Goal: Information Seeking & Learning: Learn about a topic

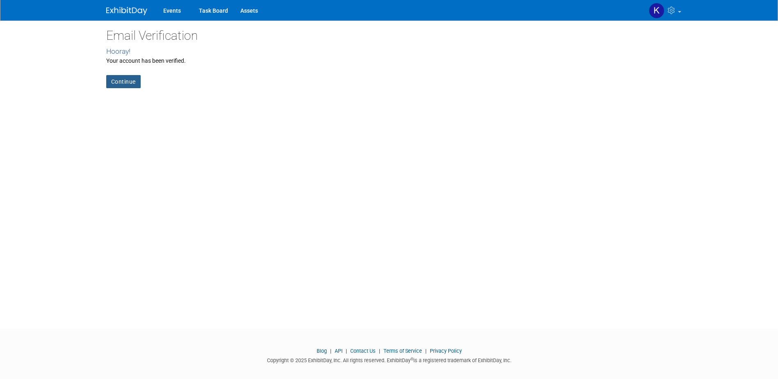
click at [125, 87] on link "Continue" at bounding box center [123, 81] width 34 height 13
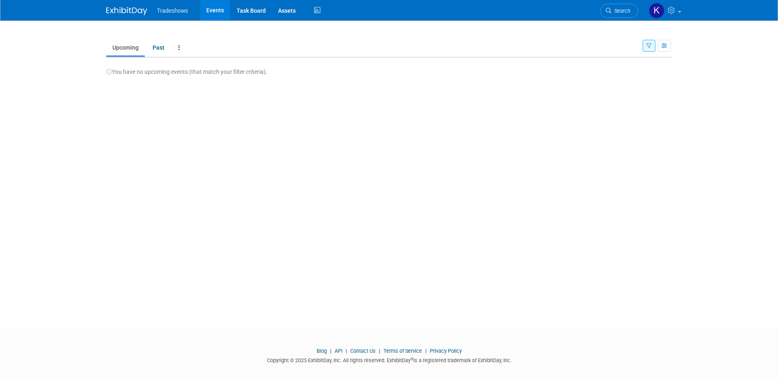
click at [128, 10] on img at bounding box center [126, 11] width 41 height 8
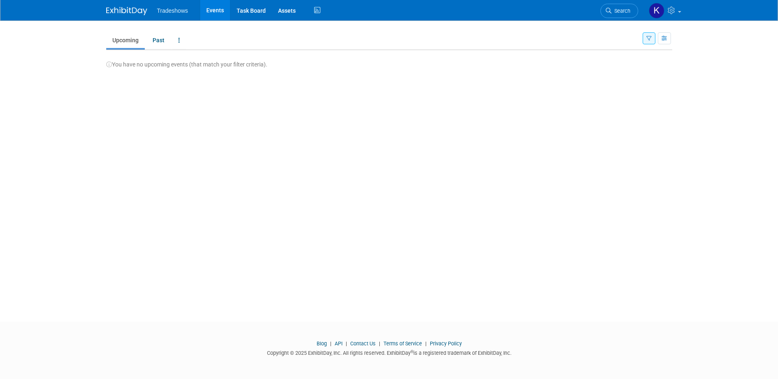
click at [135, 39] on link "Upcoming" at bounding box center [125, 40] width 39 height 16
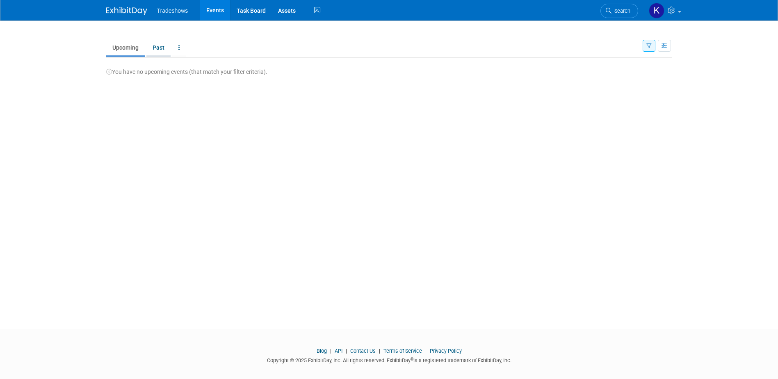
click at [162, 50] on link "Past" at bounding box center [158, 48] width 24 height 16
click at [312, 10] on icon at bounding box center [317, 10] width 10 height 13
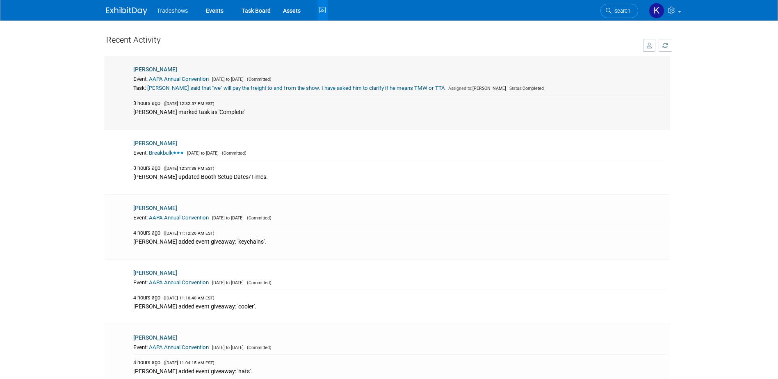
drag, startPoint x: 132, startPoint y: 78, endPoint x: 422, endPoint y: 90, distance: 290.2
click at [422, 90] on td "Kay Reynolds Event: AAPA Annual Convention Oct 6, 2025 to Oct 8, 2025 (Committe…" at bounding box center [401, 92] width 538 height 73
drag, startPoint x: 422, startPoint y: 90, endPoint x: 408, endPoint y: 91, distance: 14.8
copy td "Event: AAPA Annual Convention Oct 6, 2025 to Oct 8, 2025 (Committed) Task: Stev…"
click at [305, 139] on div "Kay Reynolds" at bounding box center [400, 143] width 534 height 9
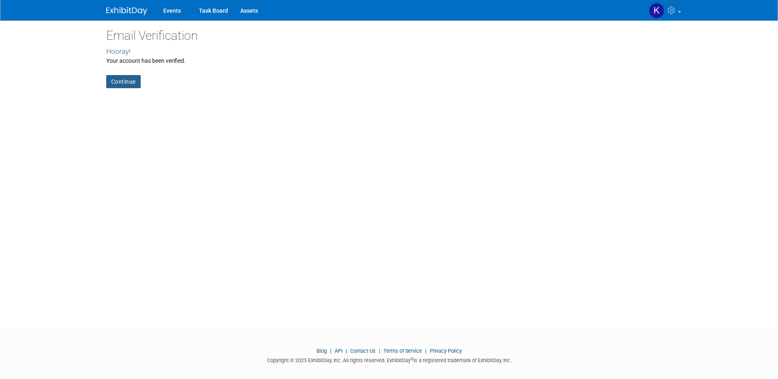
click at [127, 84] on link "Continue" at bounding box center [123, 81] width 34 height 13
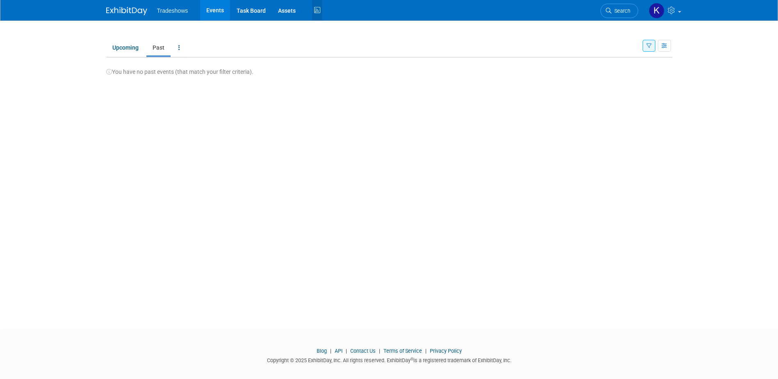
click at [319, 10] on icon at bounding box center [317, 10] width 10 height 13
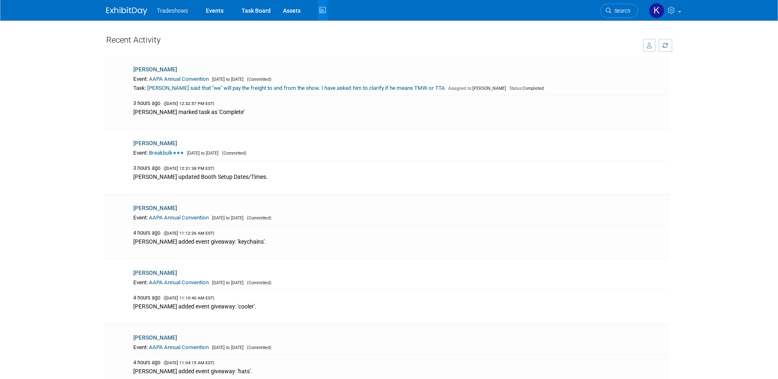
click at [164, 7] on span "Tradeshows" at bounding box center [172, 10] width 31 height 7
click at [209, 9] on link "Events" at bounding box center [215, 10] width 30 height 21
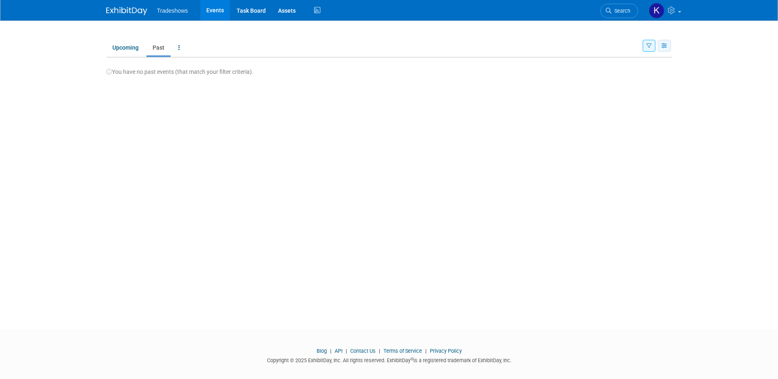
click at [661, 48] on button "button" at bounding box center [664, 46] width 13 height 12
click at [625, 98] on link "Calendar View" at bounding box center [629, 99] width 69 height 11
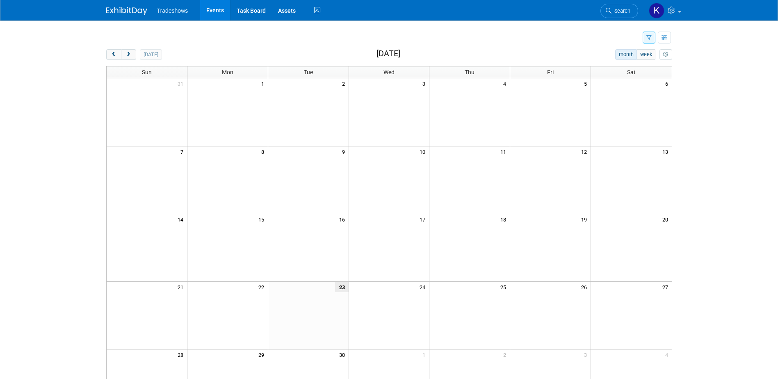
click at [148, 112] on td at bounding box center [147, 112] width 81 height 68
click at [666, 55] on icon "myCustomButton" at bounding box center [665, 54] width 5 height 5
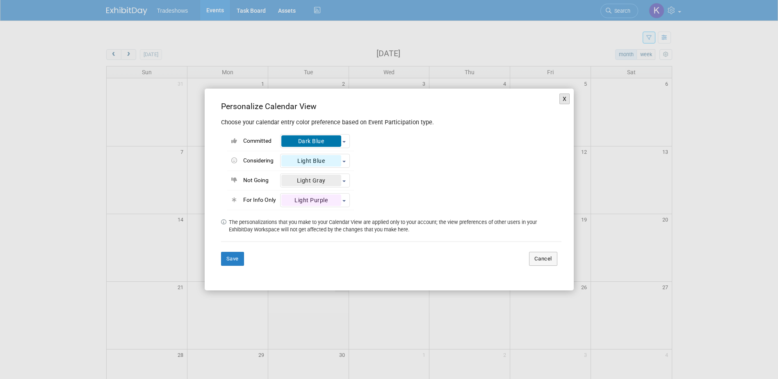
click at [561, 102] on button "X" at bounding box center [564, 99] width 11 height 11
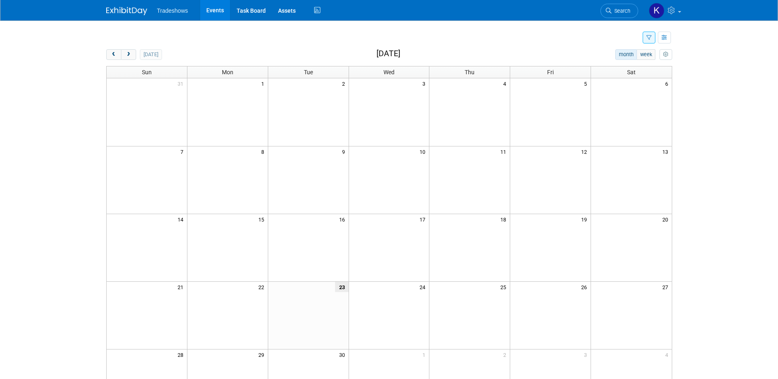
click at [126, 125] on td at bounding box center [147, 112] width 81 height 68
click at [160, 178] on td at bounding box center [147, 180] width 81 height 68
click at [214, 110] on td at bounding box center [227, 112] width 81 height 68
click at [167, 12] on span "Tradeshows" at bounding box center [172, 10] width 31 height 7
click at [245, 14] on link "Task Board" at bounding box center [250, 10] width 41 height 21
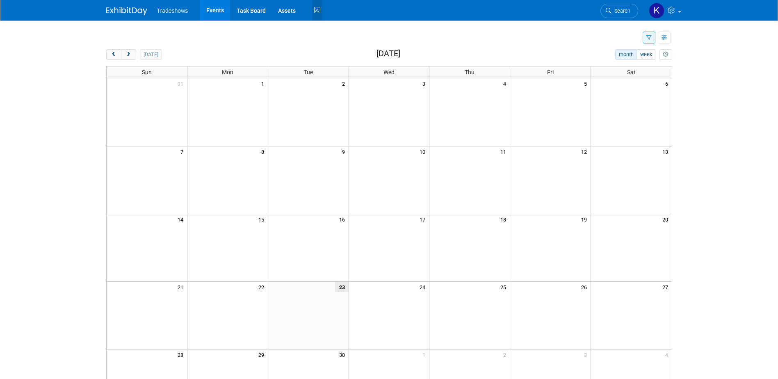
click at [315, 9] on icon at bounding box center [317, 10] width 10 height 13
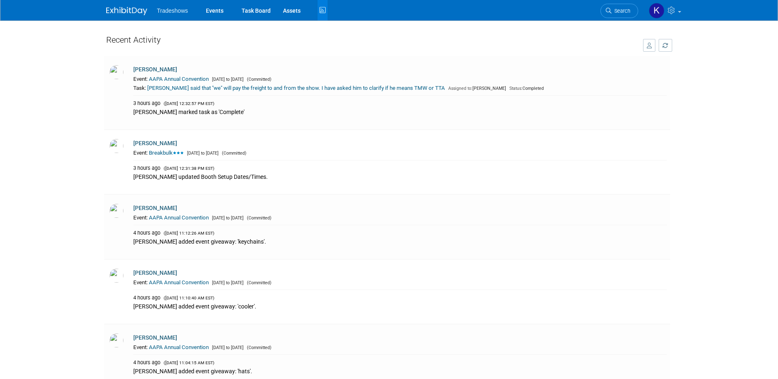
click at [650, 48] on button "button" at bounding box center [649, 45] width 13 height 13
click at [343, 42] on div "Recent Activity" at bounding box center [347, 42] width 483 height 22
click at [212, 11] on link "Events" at bounding box center [215, 10] width 30 height 21
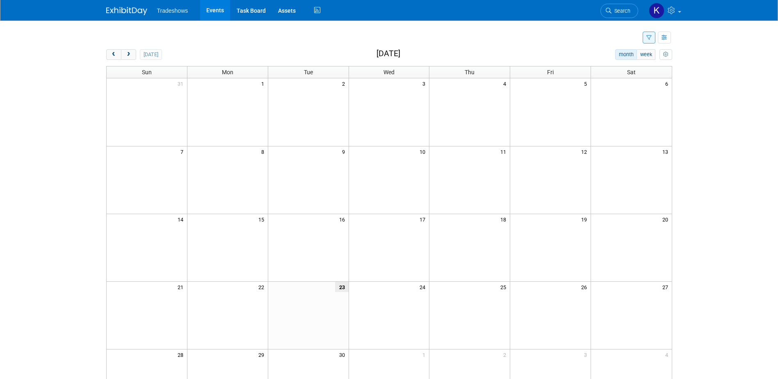
click at [176, 102] on td at bounding box center [147, 112] width 81 height 68
click at [650, 57] on button "week" at bounding box center [645, 54] width 19 height 11
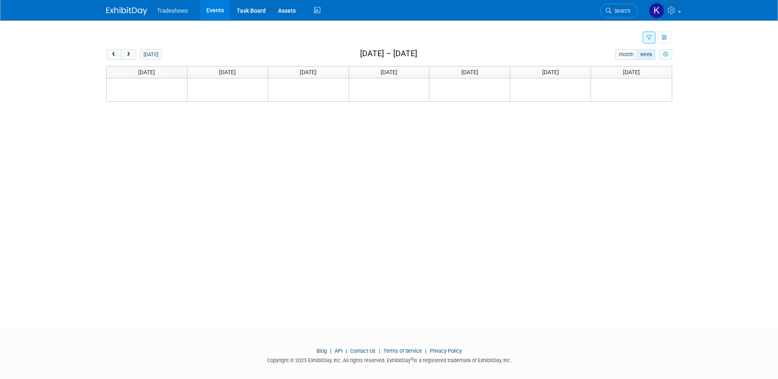
click at [667, 55] on icon "myCustomButton" at bounding box center [665, 54] width 5 height 5
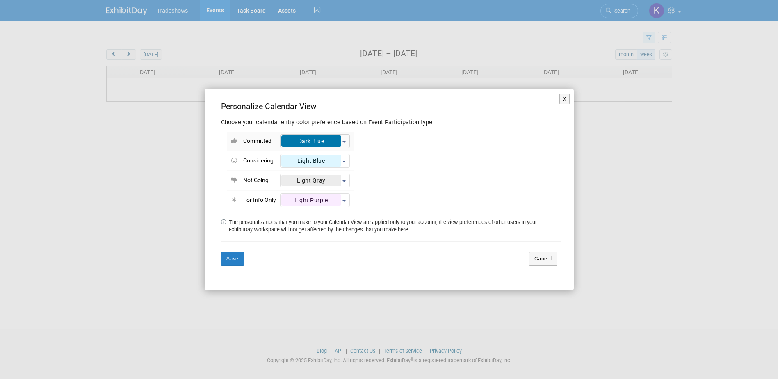
click at [318, 144] on div "Dark Blue" at bounding box center [311, 140] width 60 height 11
click at [380, 187] on div "Committed <div class='' style='text-align: center; padding: 4px 13px; border-ra…" at bounding box center [391, 169] width 340 height 84
click at [234, 258] on button "Save" at bounding box center [232, 259] width 23 height 14
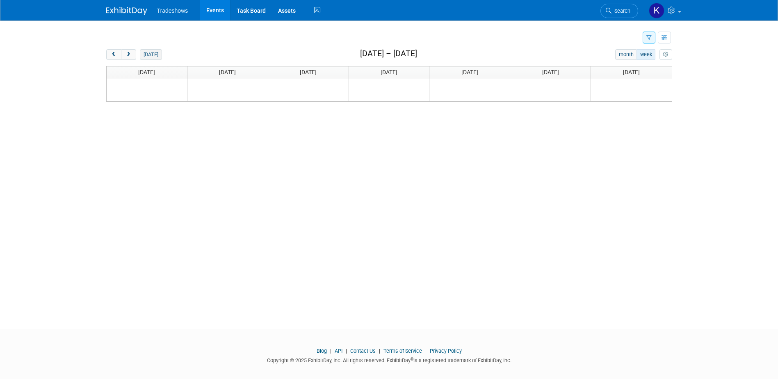
click at [150, 57] on button "today" at bounding box center [151, 54] width 22 height 11
click at [178, 14] on ul "Tradeshows Events Task Board Assets Activity Feed" at bounding box center [240, 10] width 166 height 21
click at [178, 11] on span "Tradeshows" at bounding box center [172, 10] width 31 height 7
click at [246, 11] on link "Task Board" at bounding box center [250, 10] width 41 height 21
click at [257, 9] on link "Task Board" at bounding box center [250, 10] width 41 height 21
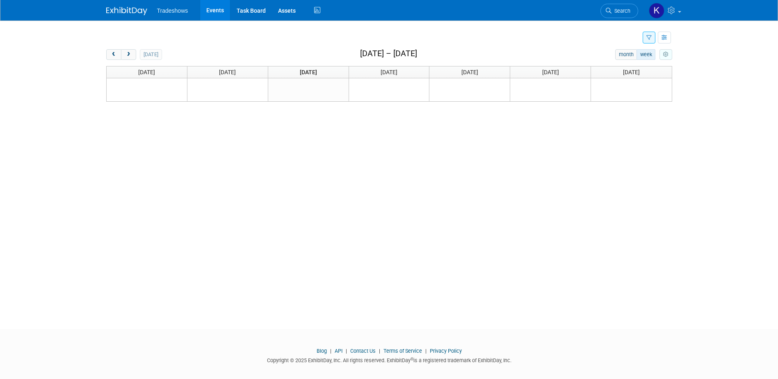
click at [665, 55] on icon "myCustomButton" at bounding box center [665, 54] width 5 height 5
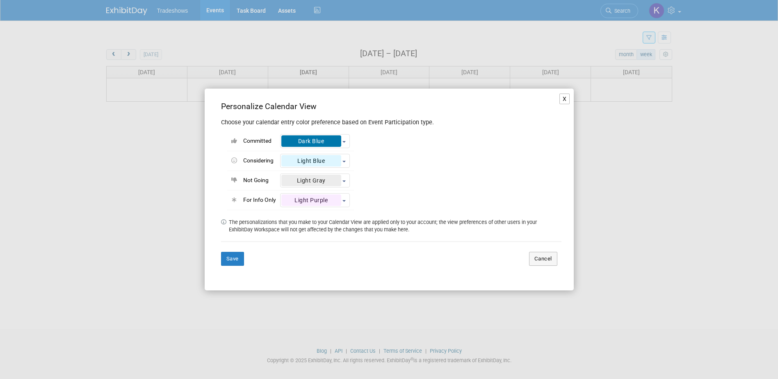
click at [567, 98] on button "X" at bounding box center [564, 99] width 11 height 11
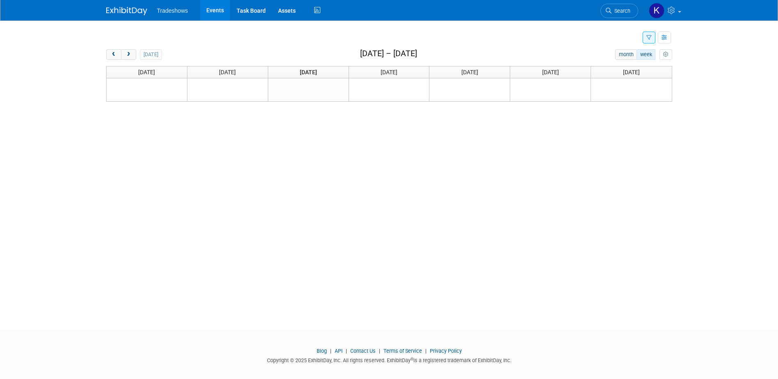
click at [649, 40] on icon "button" at bounding box center [648, 37] width 5 height 5
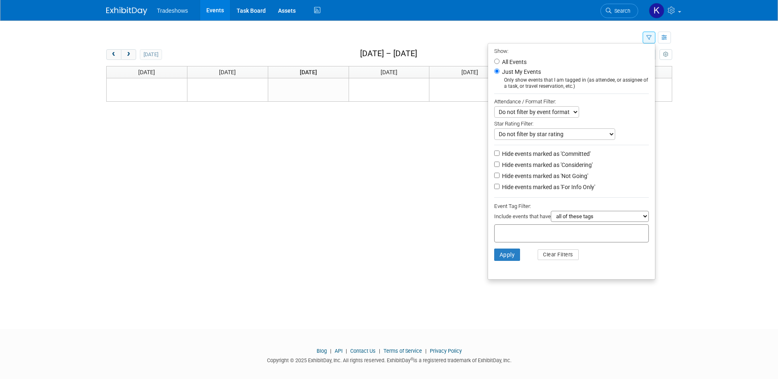
click at [516, 63] on label "All Events" at bounding box center [513, 62] width 26 height 6
click at [499, 63] on input "All Events" at bounding box center [496, 61] width 5 height 5
radio input "true"
click at [503, 255] on button "Apply" at bounding box center [507, 255] width 26 height 12
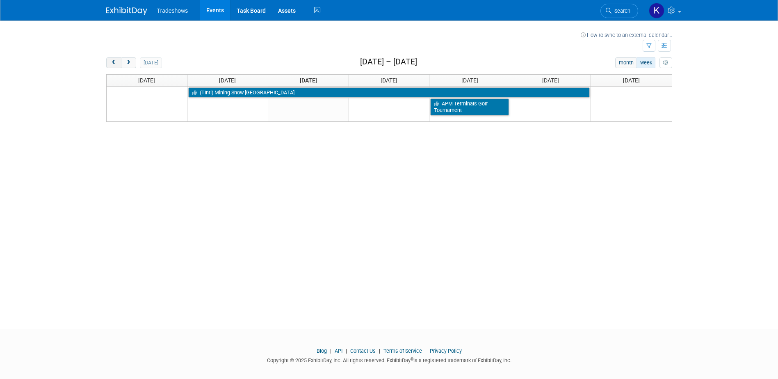
click at [118, 65] on button "prev" at bounding box center [113, 62] width 15 height 11
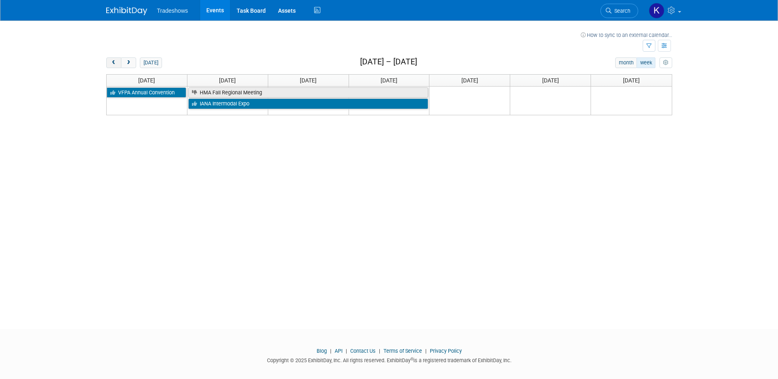
click at [118, 65] on button "prev" at bounding box center [113, 62] width 15 height 11
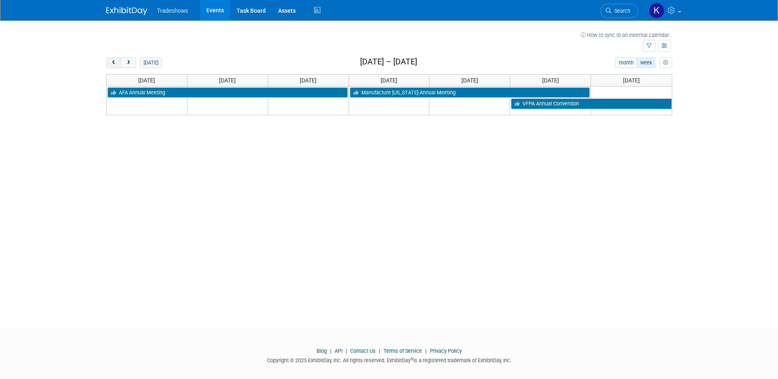
click at [118, 65] on button "prev" at bounding box center [113, 62] width 15 height 11
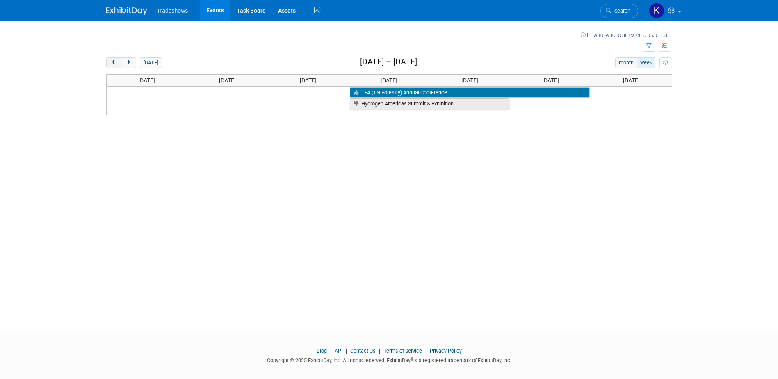
click at [118, 65] on button "prev" at bounding box center [113, 62] width 15 height 11
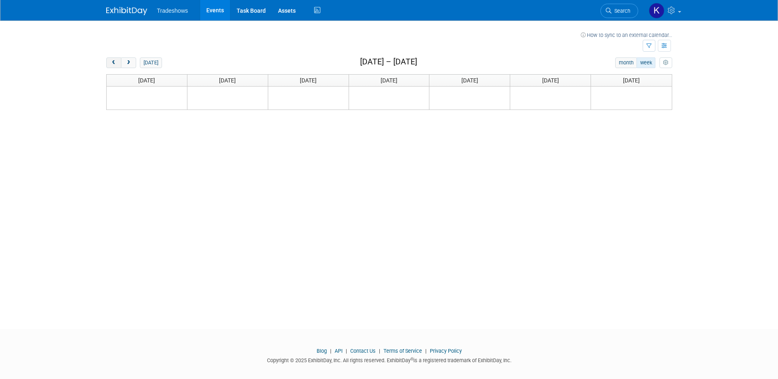
click at [118, 65] on button "prev" at bounding box center [113, 62] width 15 height 11
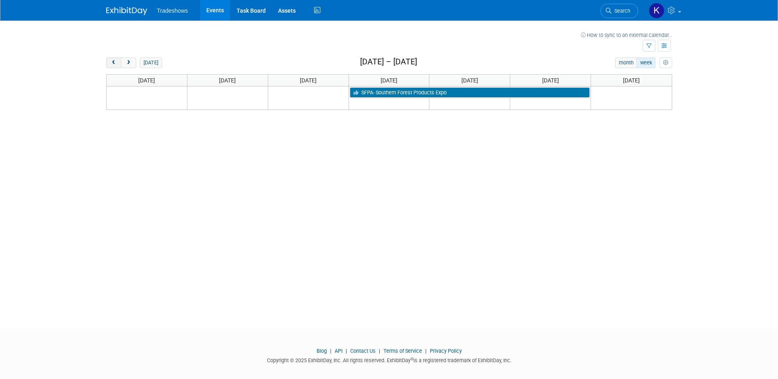
click at [118, 65] on button "prev" at bounding box center [113, 62] width 15 height 11
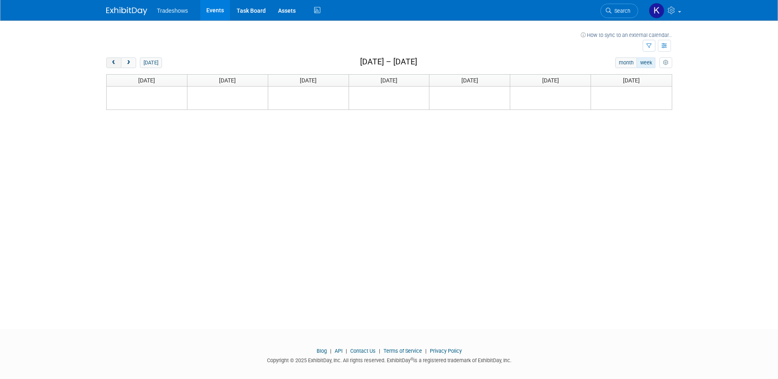
click at [118, 65] on button "prev" at bounding box center [113, 62] width 15 height 11
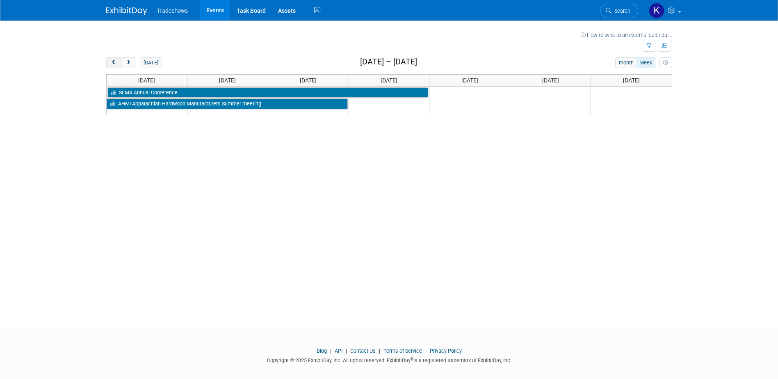
click at [118, 65] on button "prev" at bounding box center [113, 62] width 15 height 11
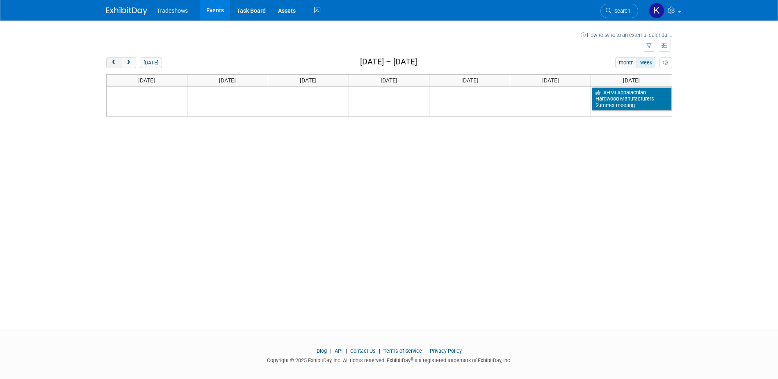
click at [118, 65] on button "prev" at bounding box center [113, 62] width 15 height 11
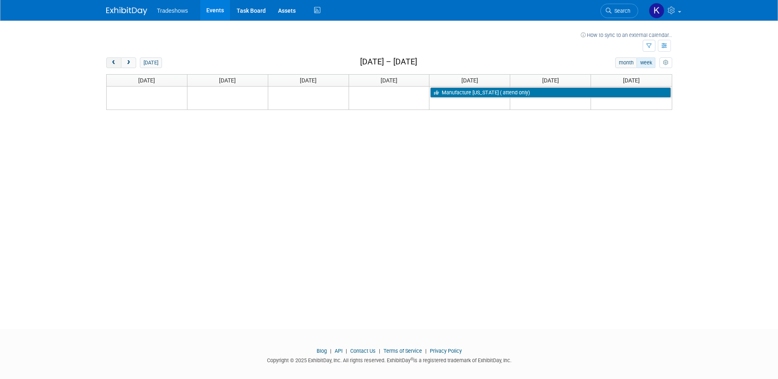
click at [118, 65] on button "prev" at bounding box center [113, 62] width 15 height 11
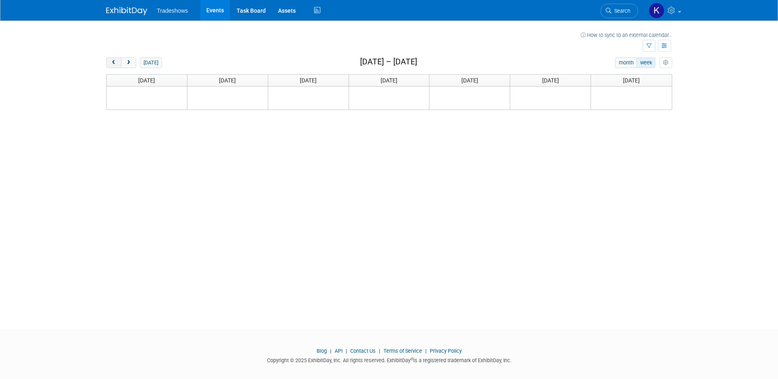
click at [118, 65] on button "prev" at bounding box center [113, 62] width 15 height 11
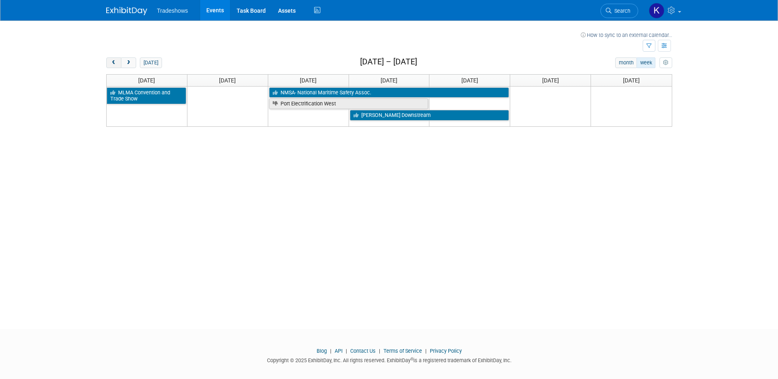
click at [118, 65] on button "prev" at bounding box center [113, 62] width 15 height 11
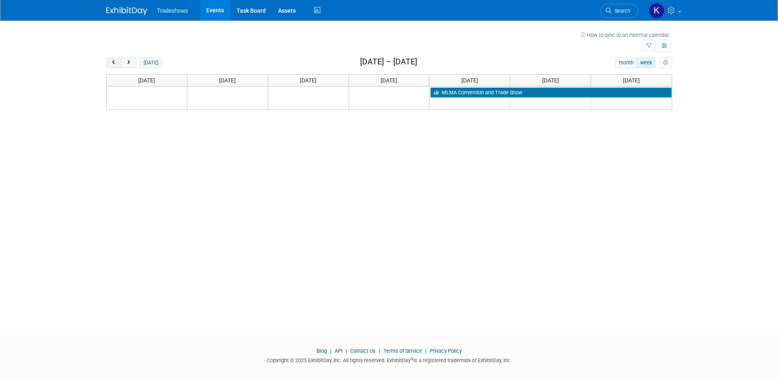
click at [118, 65] on button "prev" at bounding box center [113, 62] width 15 height 11
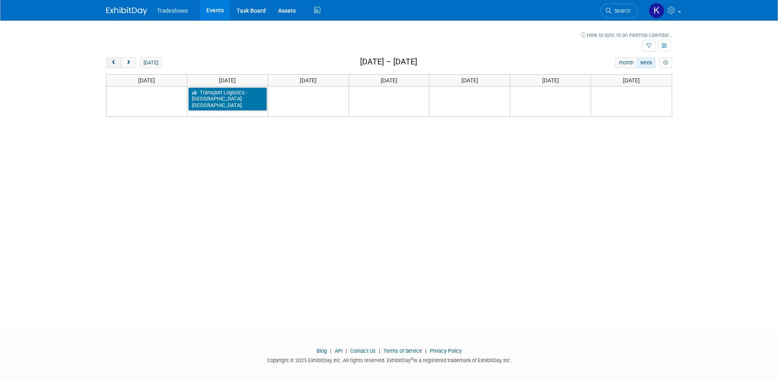
click at [118, 65] on button "prev" at bounding box center [113, 62] width 15 height 11
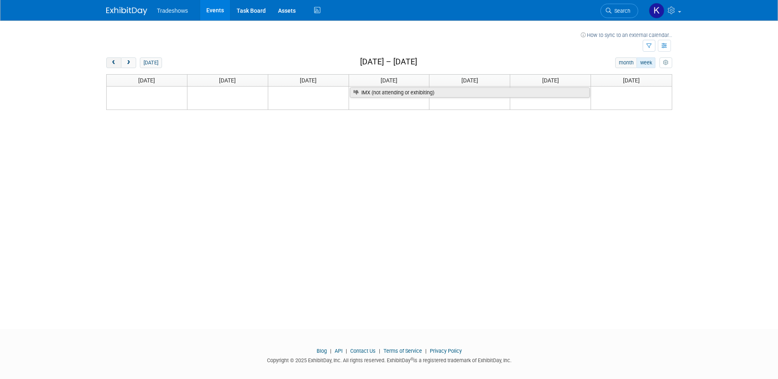
click at [118, 65] on button "prev" at bounding box center [113, 62] width 15 height 11
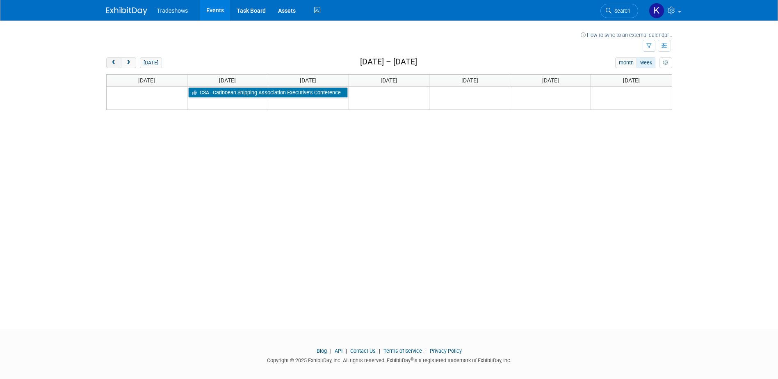
click at [118, 65] on button "prev" at bounding box center [113, 62] width 15 height 11
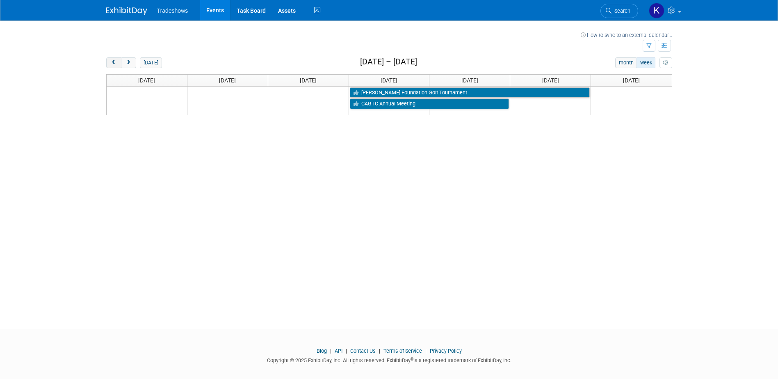
click at [118, 65] on button "prev" at bounding box center [113, 62] width 15 height 11
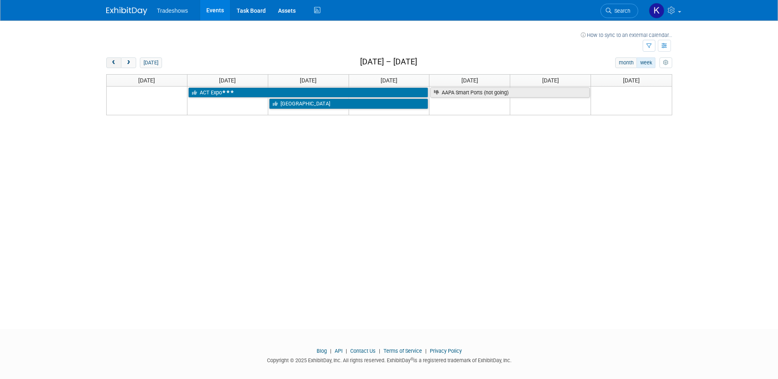
click at [118, 65] on button "prev" at bounding box center [113, 62] width 15 height 11
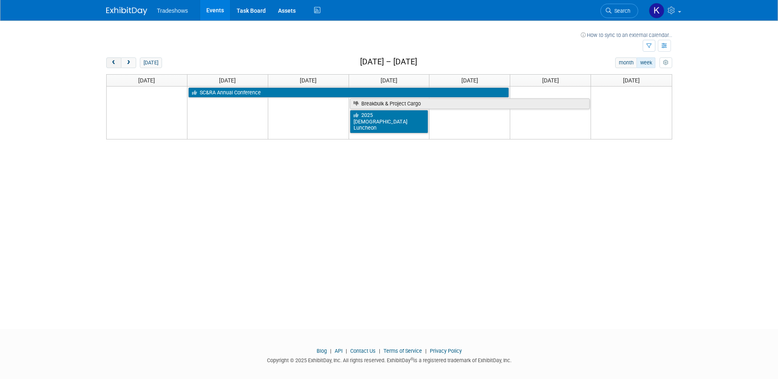
click at [118, 65] on button "prev" at bounding box center [113, 62] width 15 height 11
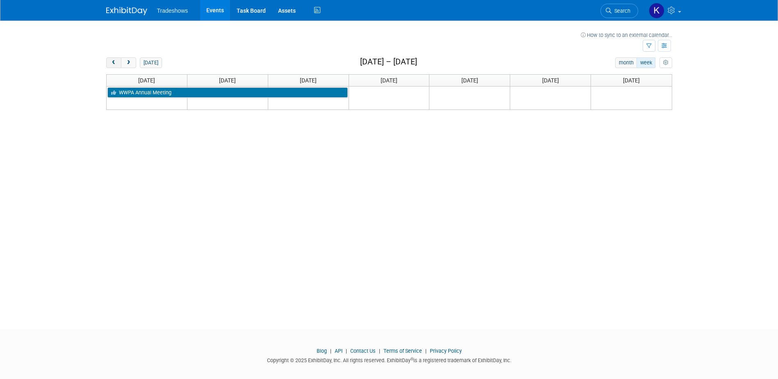
click at [118, 65] on button "prev" at bounding box center [113, 62] width 15 height 11
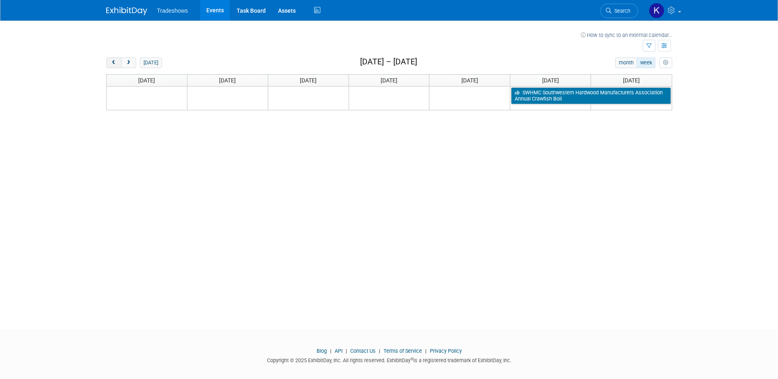
click at [118, 65] on button "prev" at bounding box center [113, 62] width 15 height 11
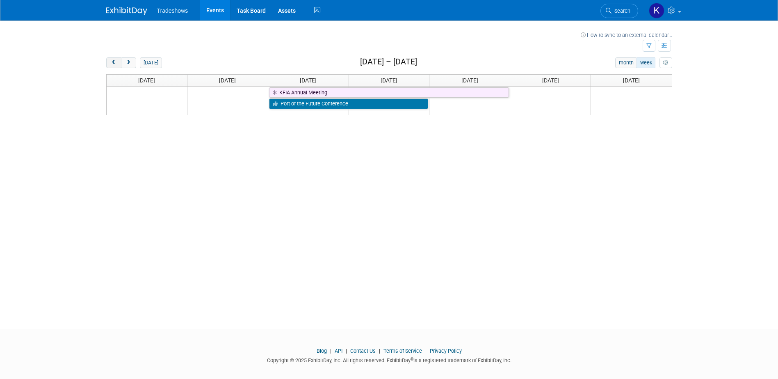
click at [118, 65] on button "prev" at bounding box center [113, 62] width 15 height 11
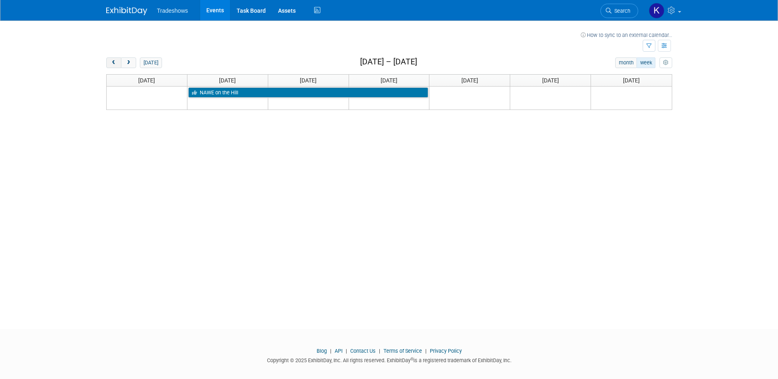
click at [118, 64] on button "prev" at bounding box center [113, 62] width 15 height 11
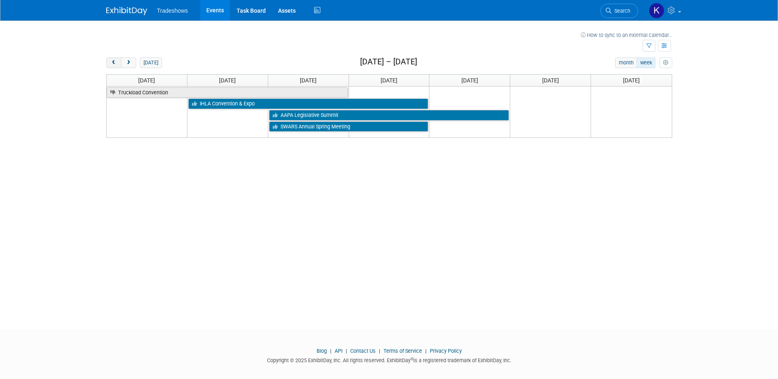
click at [118, 64] on button "prev" at bounding box center [113, 62] width 15 height 11
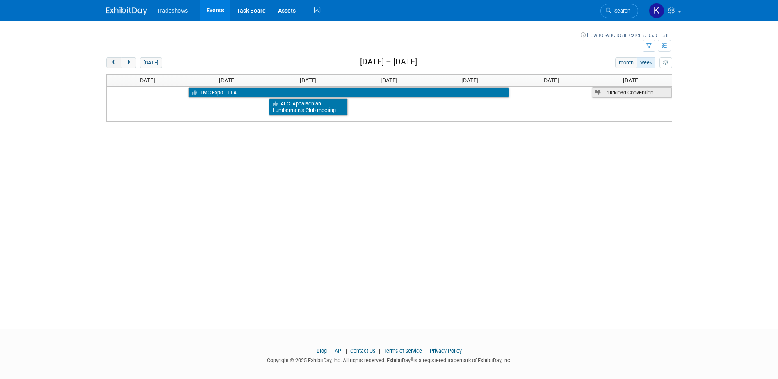
click at [118, 64] on button "prev" at bounding box center [113, 62] width 15 height 11
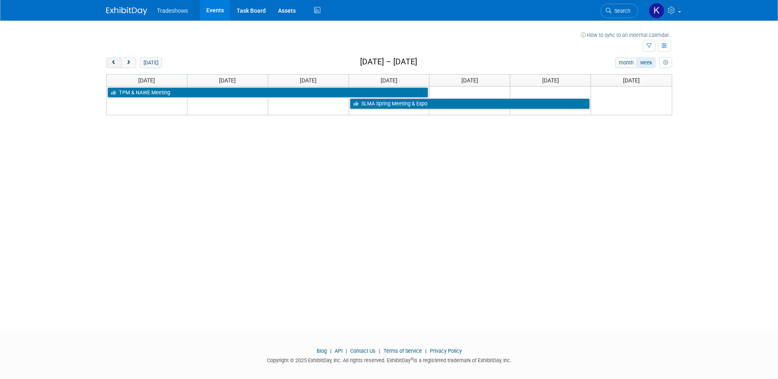
click at [118, 64] on button "prev" at bounding box center [113, 62] width 15 height 11
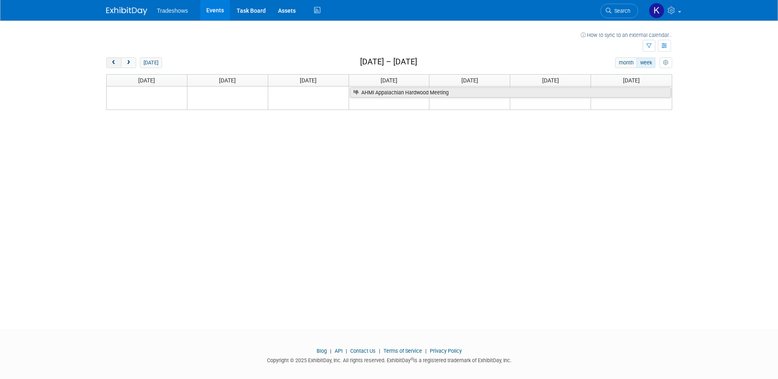
click at [118, 64] on button "prev" at bounding box center [113, 62] width 15 height 11
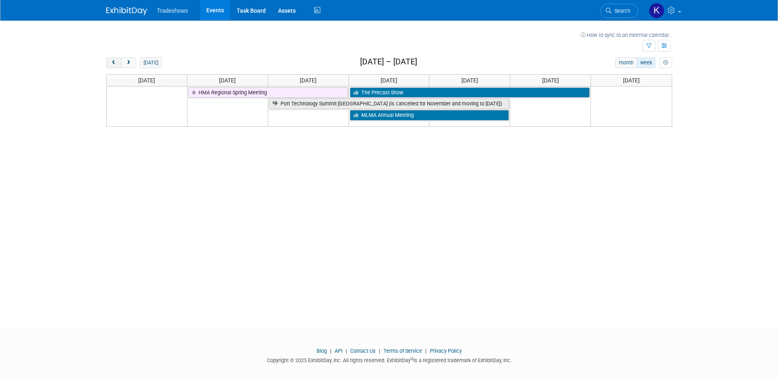
click at [118, 64] on button "prev" at bounding box center [113, 62] width 15 height 11
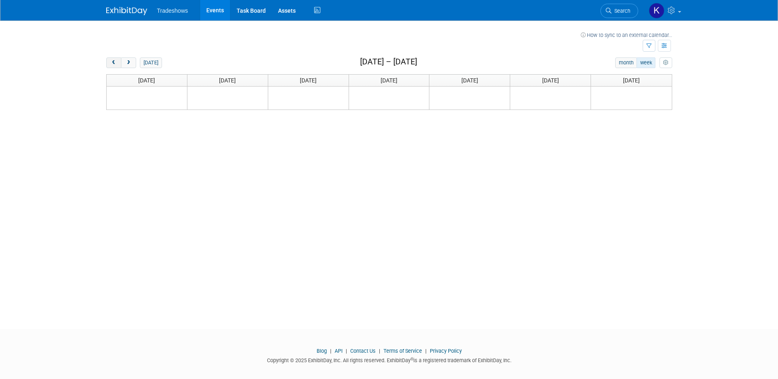
click at [118, 64] on button "prev" at bounding box center [113, 62] width 15 height 11
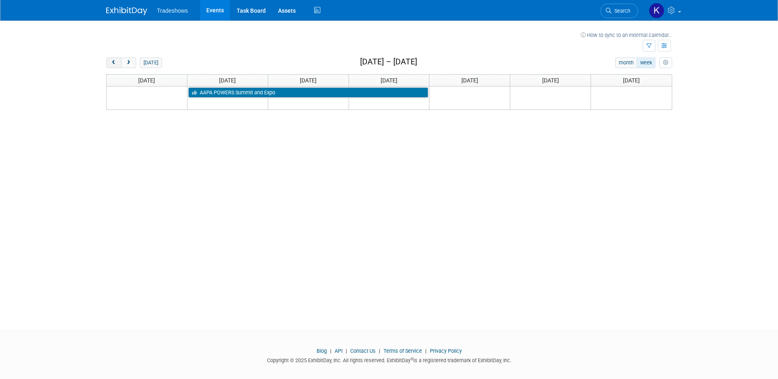
click at [118, 64] on button "prev" at bounding box center [113, 62] width 15 height 11
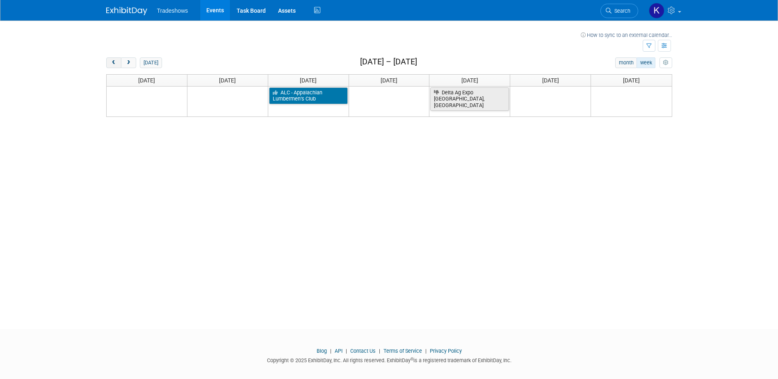
click at [118, 64] on button "prev" at bounding box center [113, 62] width 15 height 11
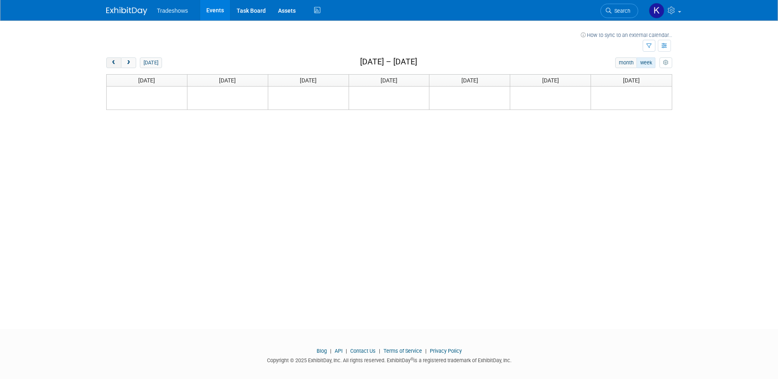
click at [118, 64] on button "prev" at bounding box center [113, 62] width 15 height 11
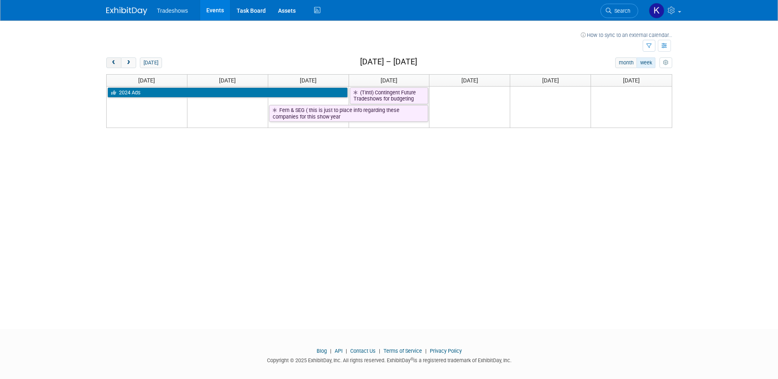
click at [118, 64] on button "prev" at bounding box center [113, 62] width 15 height 11
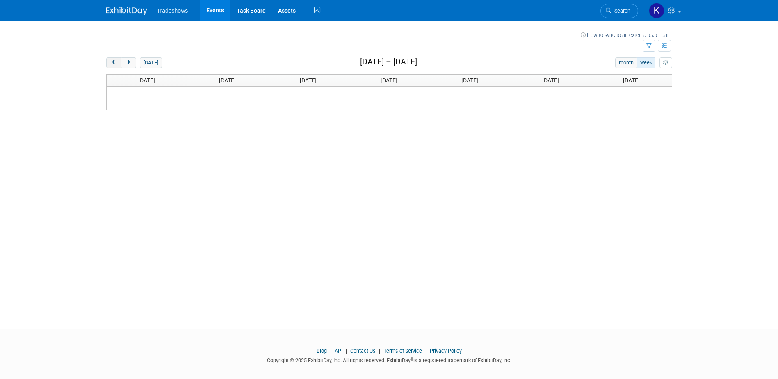
click at [118, 64] on button "prev" at bounding box center [113, 62] width 15 height 11
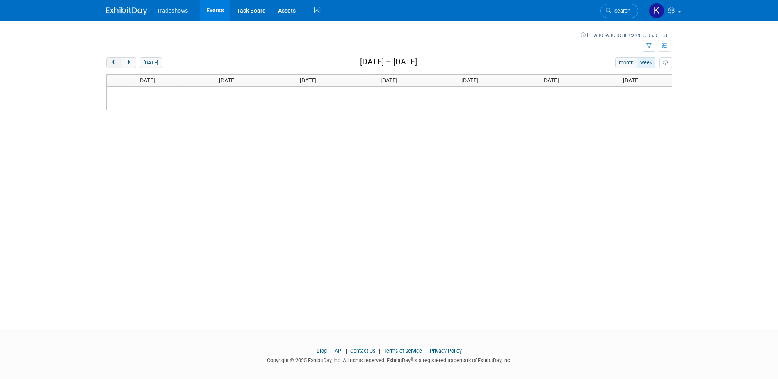
click at [118, 64] on button "prev" at bounding box center [113, 62] width 15 height 11
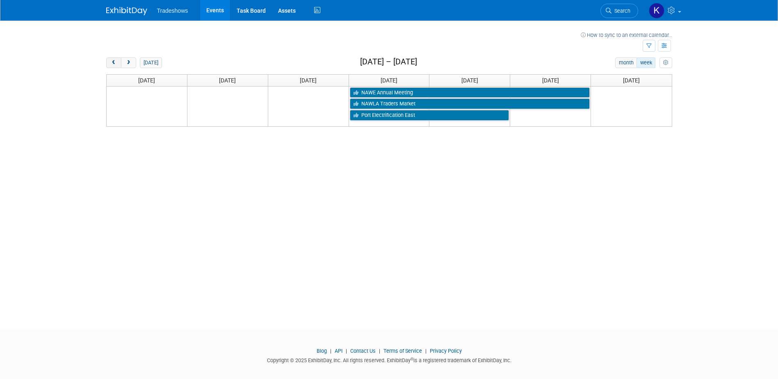
click at [118, 64] on button "prev" at bounding box center [113, 62] width 15 height 11
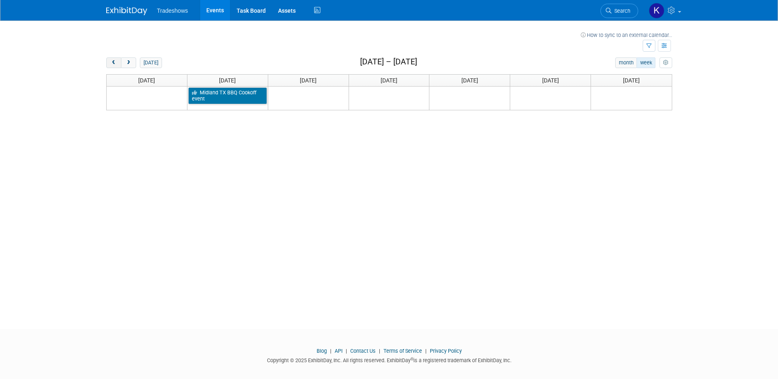
click at [118, 64] on button "prev" at bounding box center [113, 62] width 15 height 11
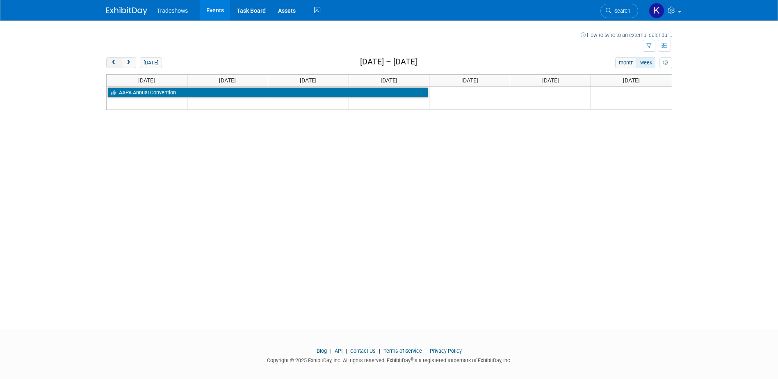
click at [118, 64] on button "prev" at bounding box center [113, 62] width 15 height 11
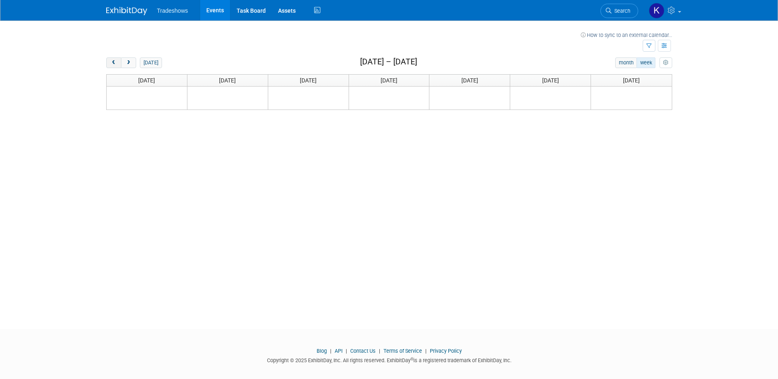
click at [118, 64] on button "prev" at bounding box center [113, 62] width 15 height 11
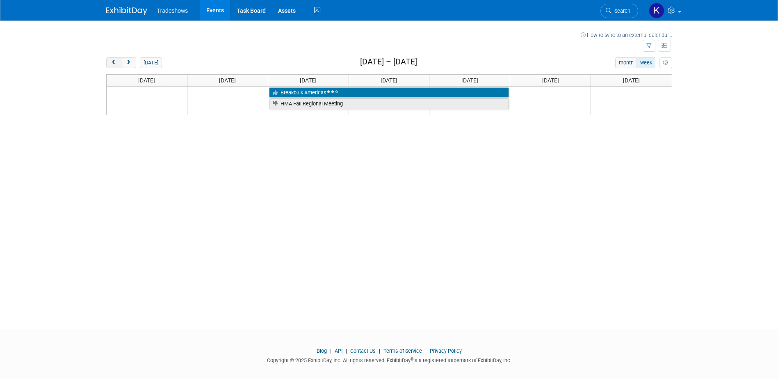
click at [118, 64] on button "prev" at bounding box center [113, 62] width 15 height 11
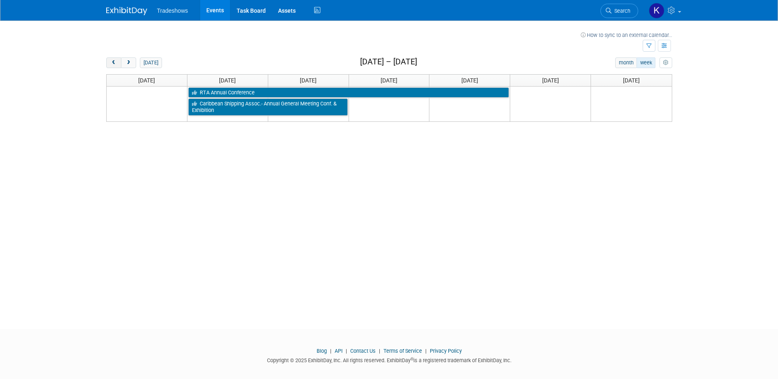
click at [118, 64] on button "prev" at bounding box center [113, 62] width 15 height 11
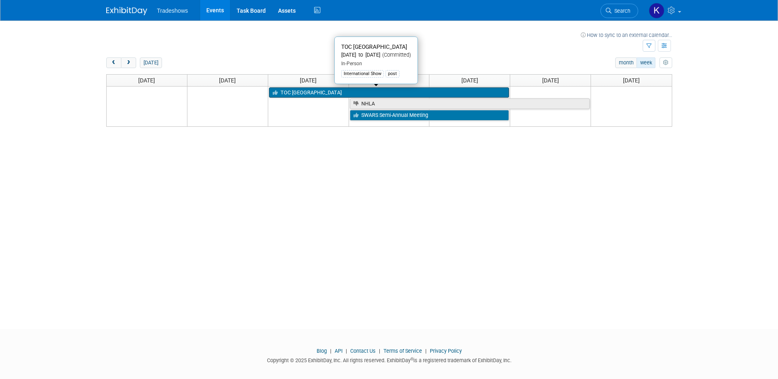
click at [320, 92] on link "TOC [GEOGRAPHIC_DATA]" at bounding box center [389, 92] width 240 height 11
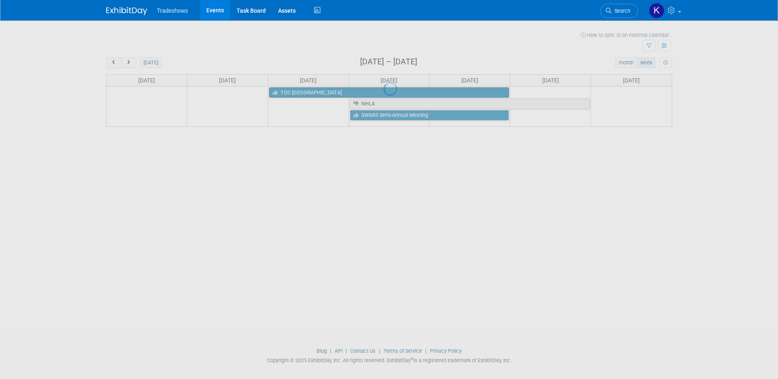
click at [383, 92] on div at bounding box center [388, 189] width 11 height 379
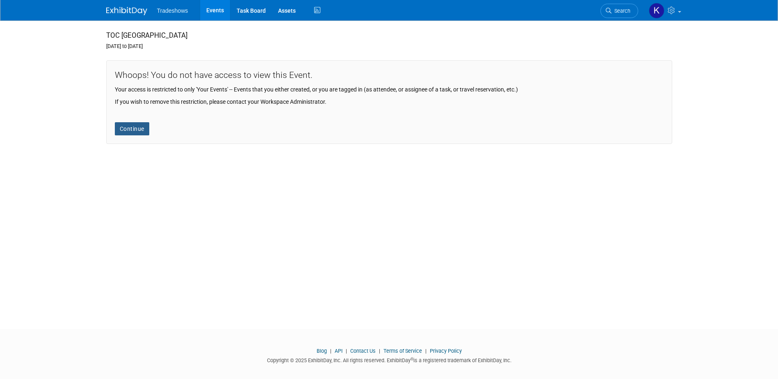
click at [141, 129] on link "Continue" at bounding box center [132, 128] width 34 height 13
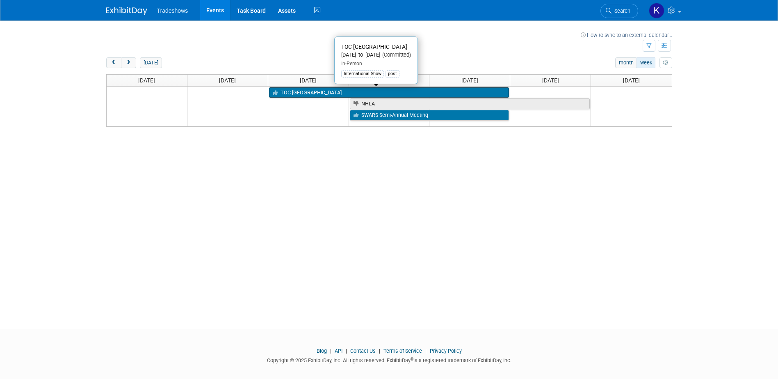
click at [300, 95] on link "TOC [GEOGRAPHIC_DATA]" at bounding box center [389, 92] width 240 height 11
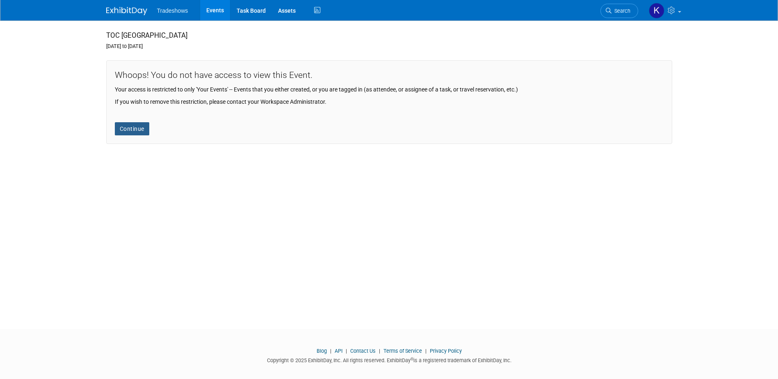
click at [140, 132] on link "Continue" at bounding box center [132, 128] width 34 height 13
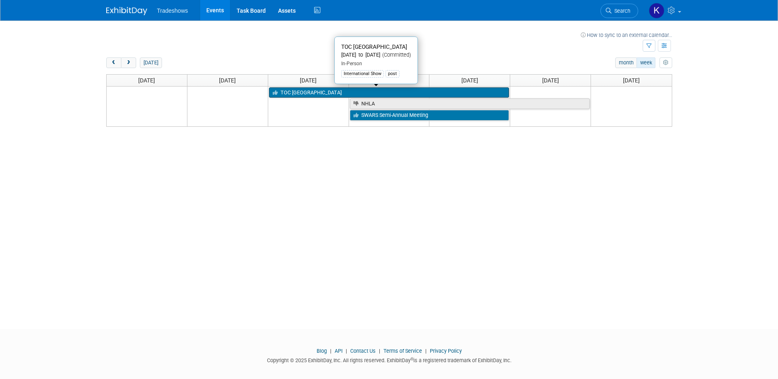
click at [315, 94] on link "TOC [GEOGRAPHIC_DATA]" at bounding box center [389, 92] width 240 height 11
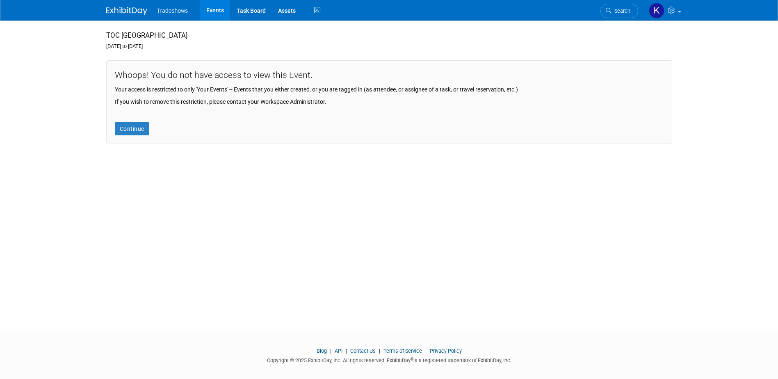
drag, startPoint x: 153, startPoint y: 74, endPoint x: 323, endPoint y: 74, distance: 169.8
click at [323, 74] on div "Whoops! You do not have access to view this Event." at bounding box center [389, 75] width 549 height 12
click at [146, 129] on link "Continue" at bounding box center [132, 128] width 34 height 13
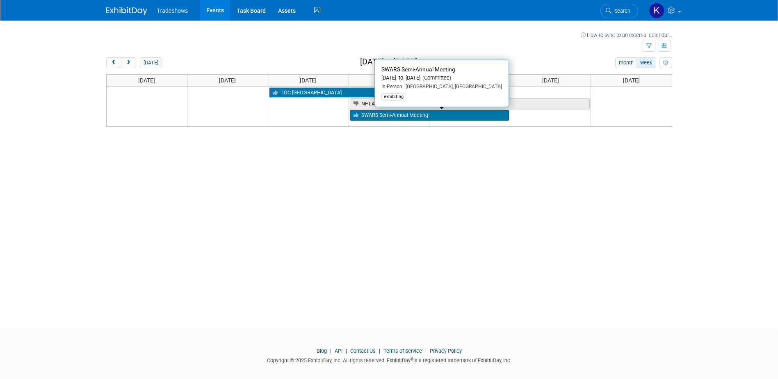
click at [377, 118] on link "SWARS Semi-Annual Meeting" at bounding box center [430, 115] width 160 height 11
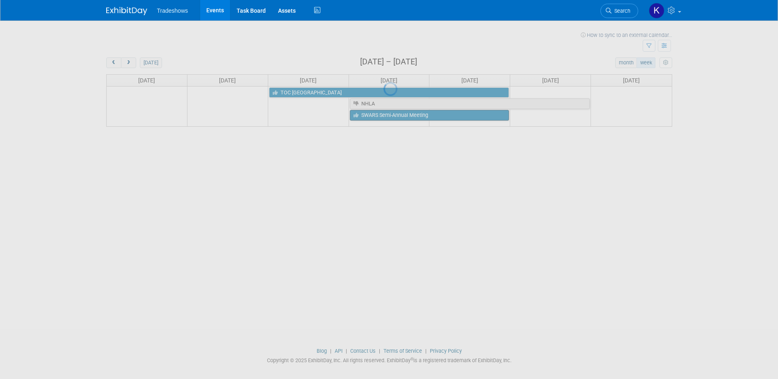
click at [383, 118] on div at bounding box center [388, 189] width 11 height 379
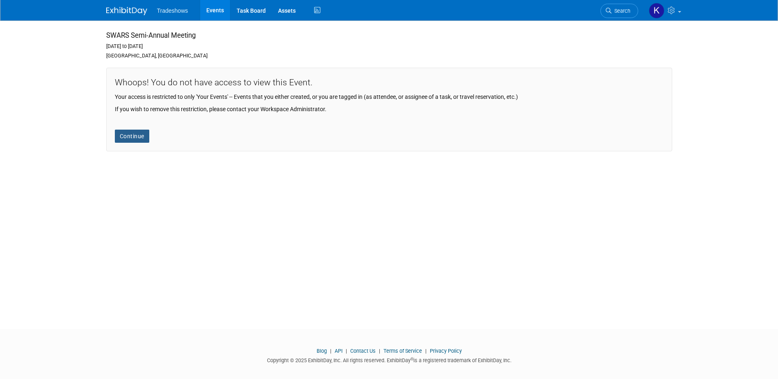
click at [127, 136] on link "Continue" at bounding box center [132, 136] width 34 height 13
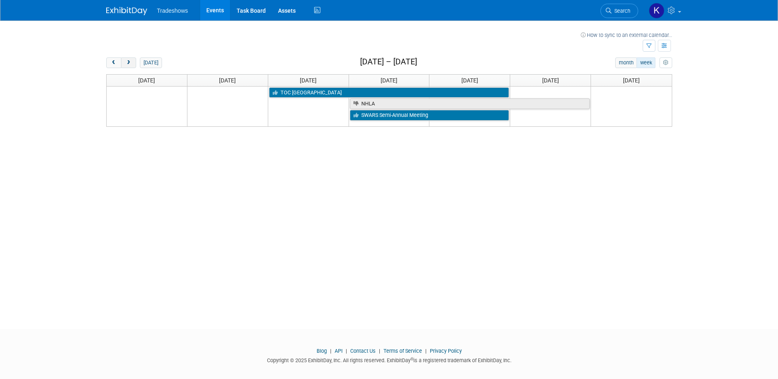
click at [130, 64] on span "next" at bounding box center [128, 62] width 6 height 5
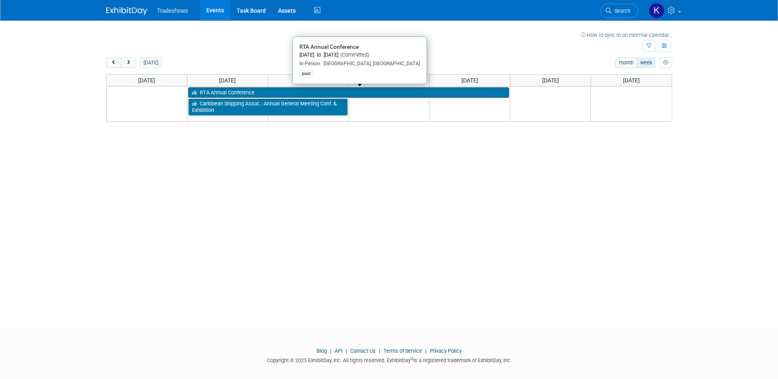
click at [232, 95] on link "RTA Annual Conference" at bounding box center [348, 92] width 321 height 11
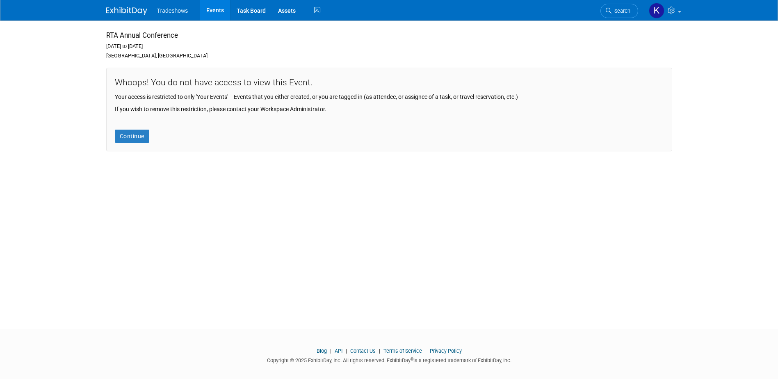
click at [153, 79] on div "Whoops! You do not have access to view this Event." at bounding box center [389, 82] width 549 height 12
drag, startPoint x: 151, startPoint y: 80, endPoint x: 314, endPoint y: 83, distance: 163.3
click at [314, 83] on div "Whoops! You do not have access to view this Event." at bounding box center [389, 82] width 549 height 12
click at [131, 132] on link "Continue" at bounding box center [132, 136] width 34 height 13
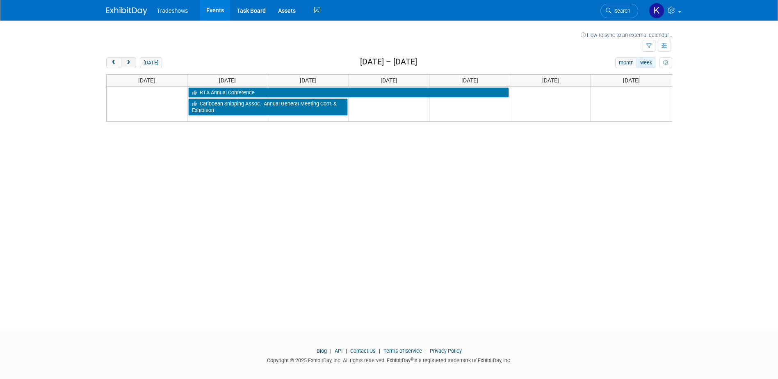
click at [126, 63] on span "next" at bounding box center [128, 62] width 6 height 5
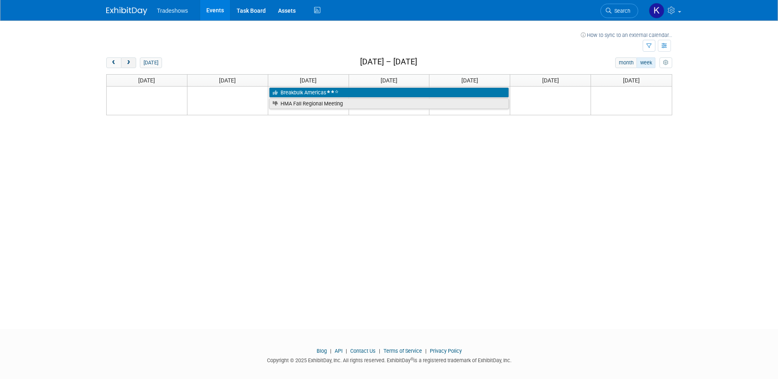
click at [126, 63] on span "next" at bounding box center [128, 62] width 6 height 5
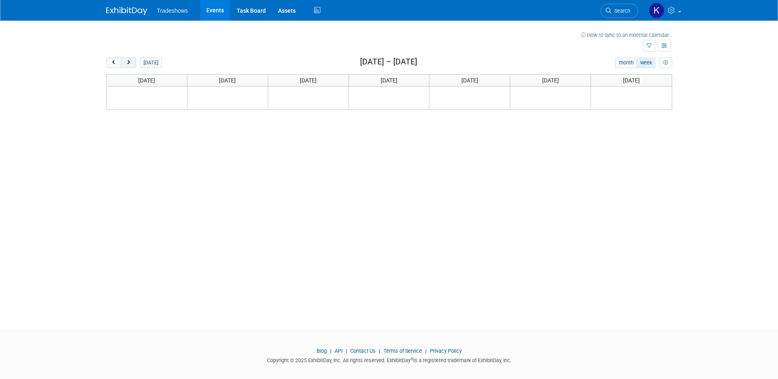
click at [126, 63] on span "next" at bounding box center [128, 62] width 6 height 5
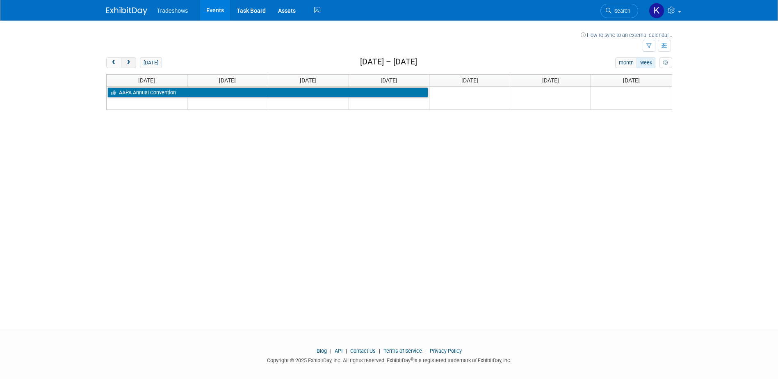
click at [126, 63] on span "next" at bounding box center [128, 62] width 6 height 5
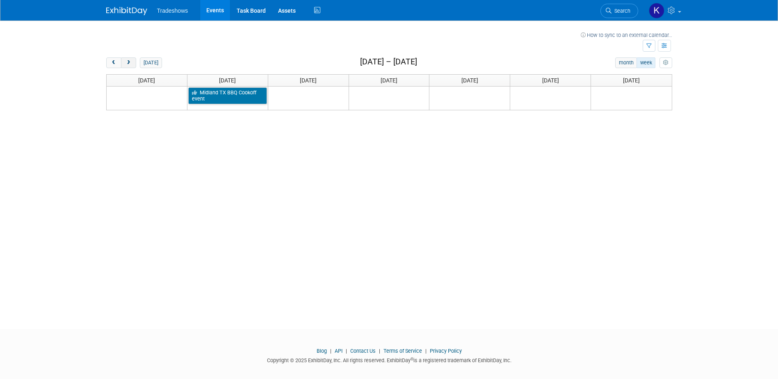
click at [126, 63] on span "next" at bounding box center [128, 62] width 6 height 5
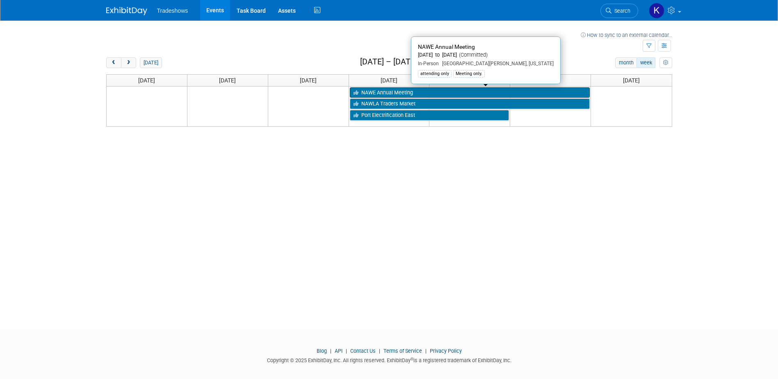
click at [440, 92] on link "NAWE Annual Meeting" at bounding box center [470, 92] width 240 height 11
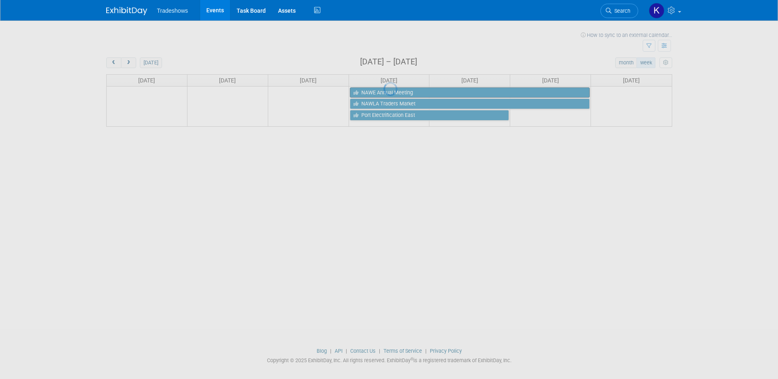
click at [395, 92] on div at bounding box center [388, 189] width 11 height 379
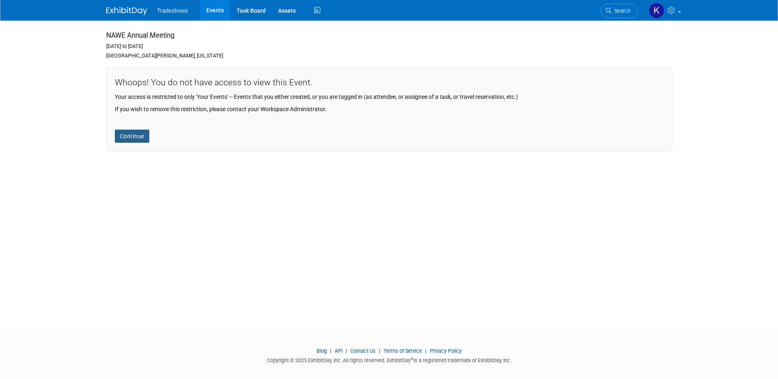
click at [133, 137] on link "Continue" at bounding box center [132, 136] width 34 height 13
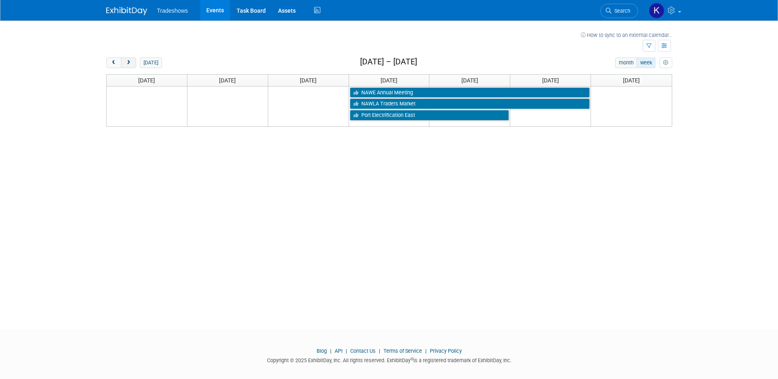
click at [128, 65] on span "next" at bounding box center [128, 62] width 6 height 5
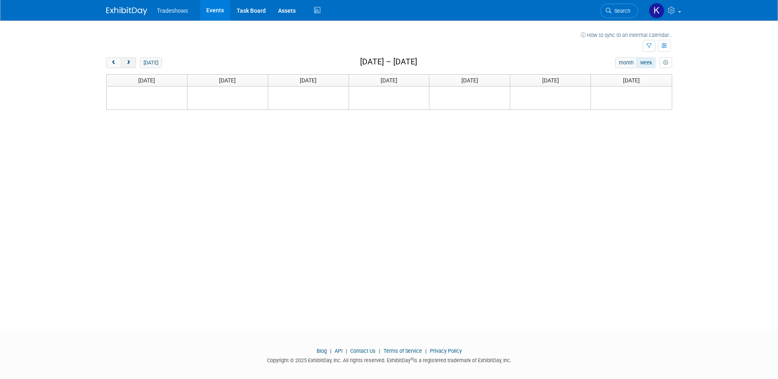
click at [128, 65] on span "next" at bounding box center [128, 62] width 6 height 5
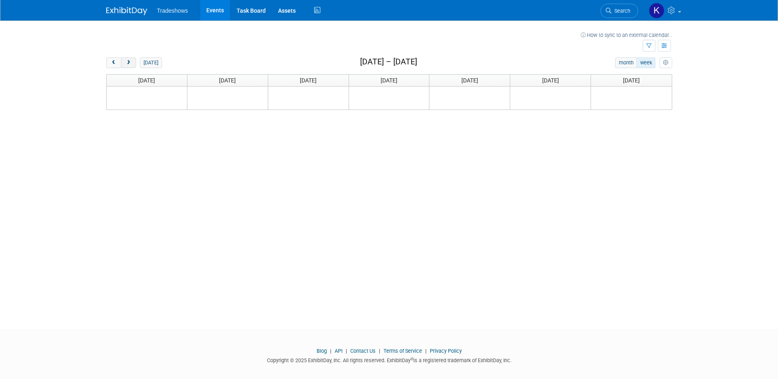
click at [128, 65] on span "next" at bounding box center [128, 62] width 6 height 5
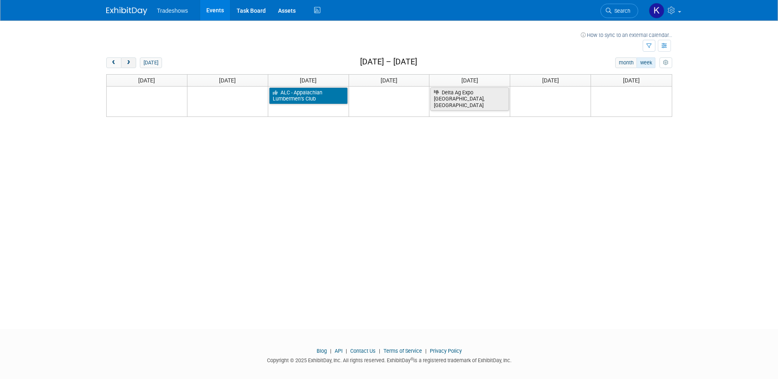
click at [128, 65] on span "next" at bounding box center [128, 62] width 6 height 5
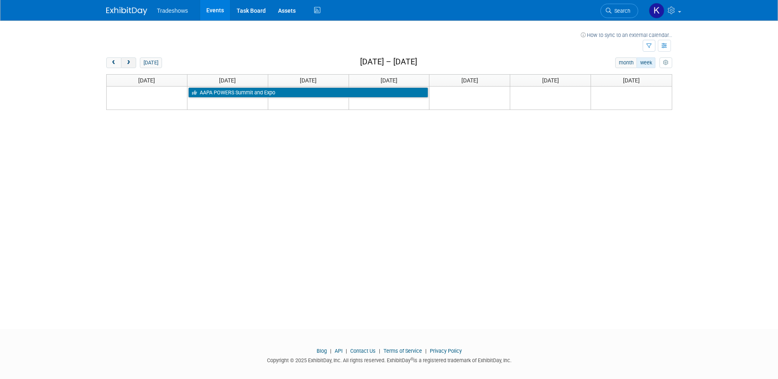
click at [128, 65] on span "next" at bounding box center [128, 62] width 6 height 5
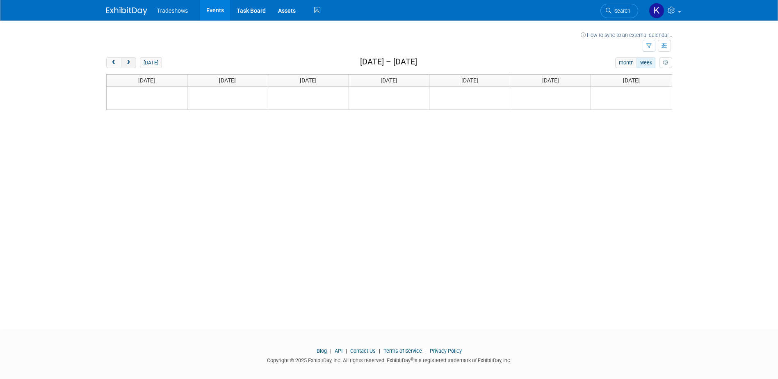
click at [128, 65] on span "next" at bounding box center [128, 62] width 6 height 5
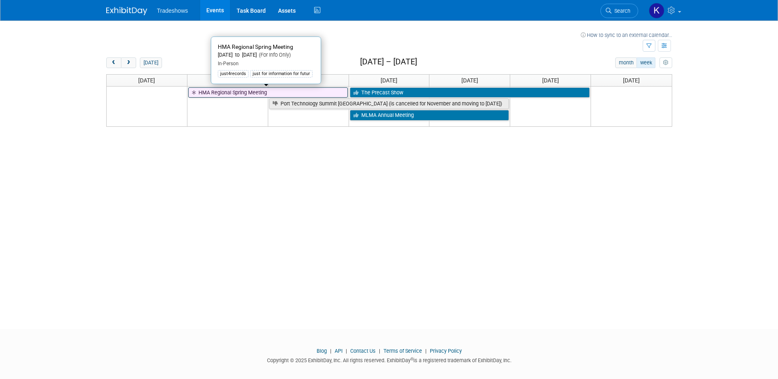
click at [244, 91] on link "HMA Regional Spring Meeting" at bounding box center [268, 92] width 160 height 11
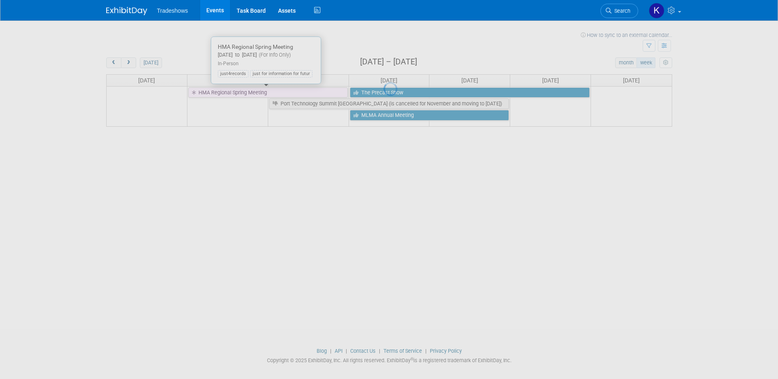
click at [383, 91] on div at bounding box center [388, 189] width 11 height 379
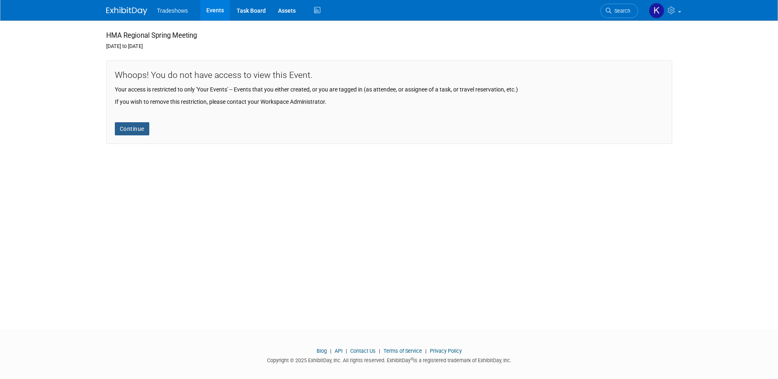
click at [138, 131] on link "Continue" at bounding box center [132, 128] width 34 height 13
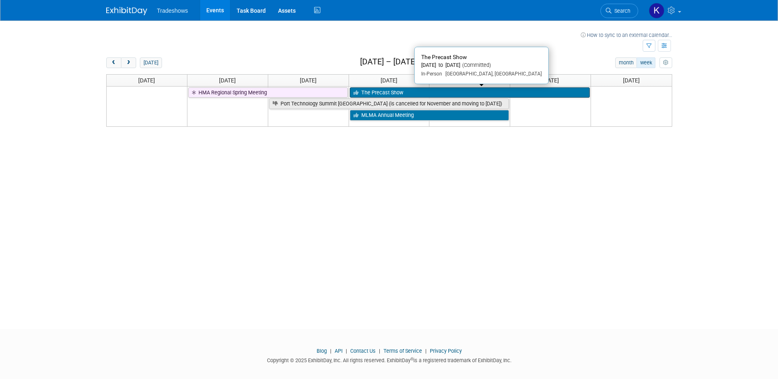
click at [367, 92] on link "The Precast Show" at bounding box center [470, 92] width 240 height 11
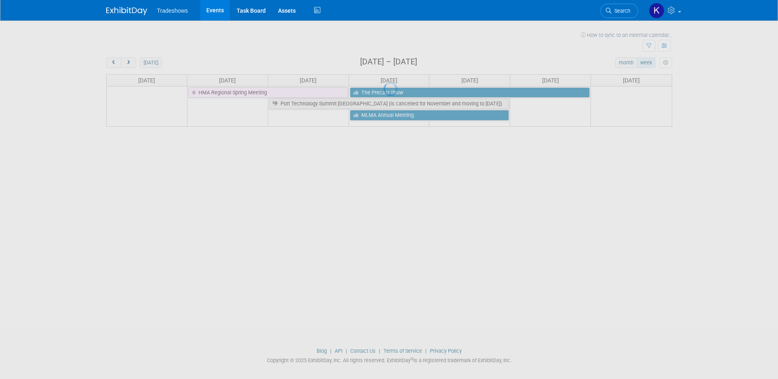
click at [383, 92] on div at bounding box center [388, 189] width 11 height 379
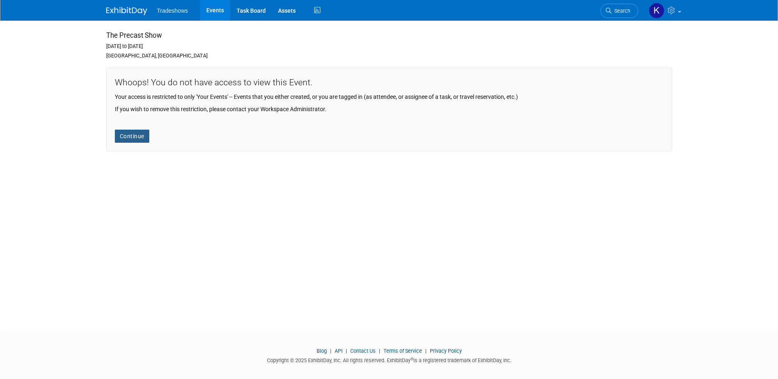
click at [126, 133] on link "Continue" at bounding box center [132, 136] width 34 height 13
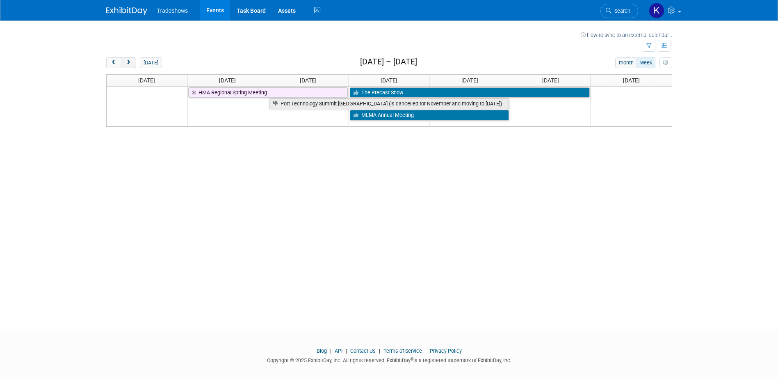
click at [125, 66] on button "next" at bounding box center [128, 62] width 15 height 11
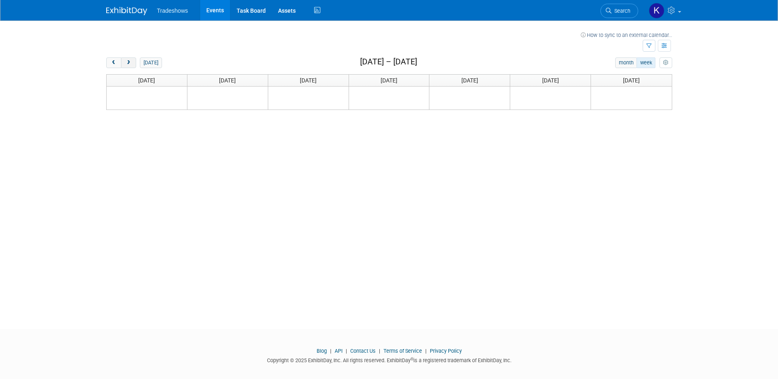
click at [125, 66] on button "next" at bounding box center [128, 62] width 15 height 11
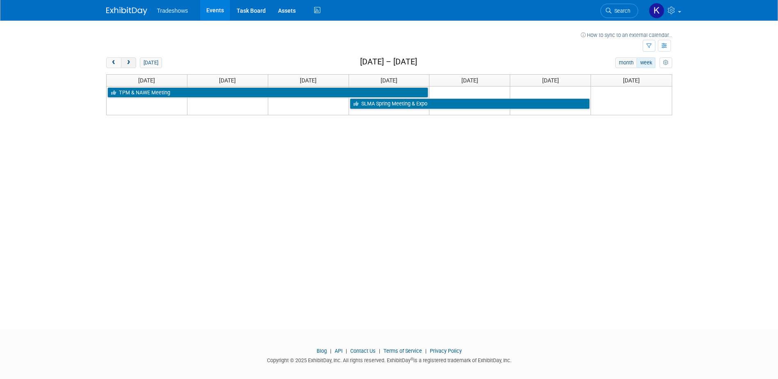
click at [125, 66] on button "next" at bounding box center [128, 62] width 15 height 11
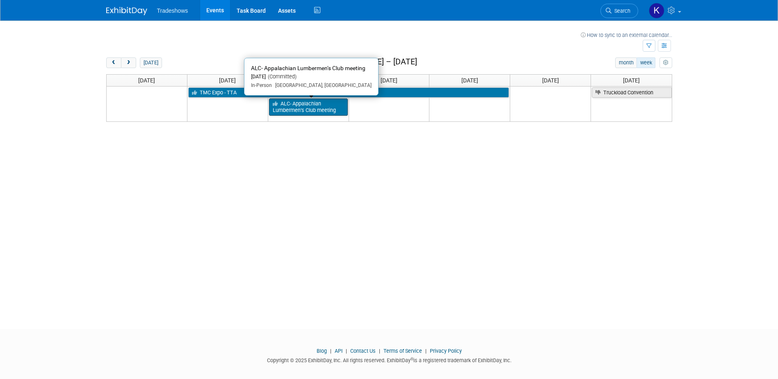
click at [302, 106] on link "ALC- Appalachian Lumbermen’s Club meeting" at bounding box center [308, 106] width 79 height 17
click at [0, 0] on div at bounding box center [0, 0] width 0 height 0
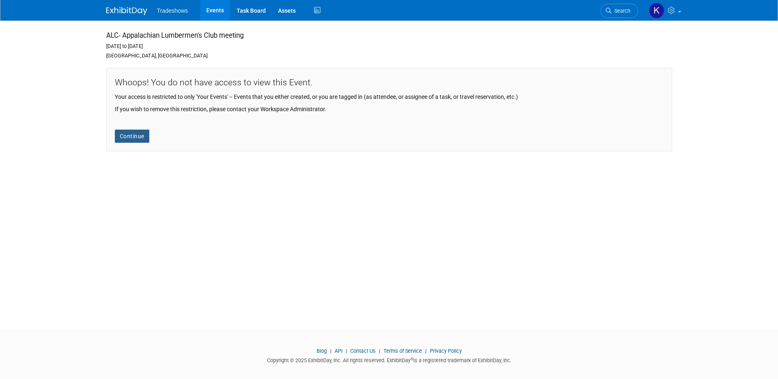
click at [141, 136] on link "Continue" at bounding box center [132, 136] width 34 height 13
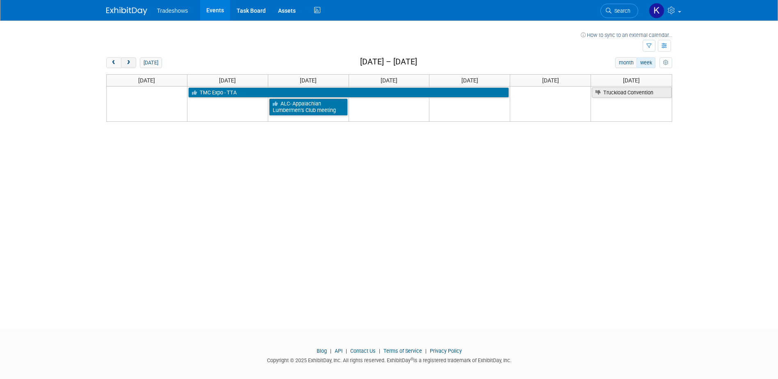
click at [131, 65] on span "next" at bounding box center [128, 62] width 6 height 5
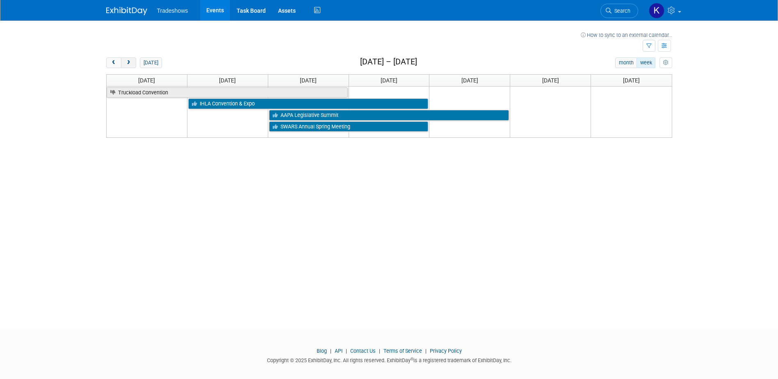
click at [131, 65] on span "next" at bounding box center [128, 62] width 6 height 5
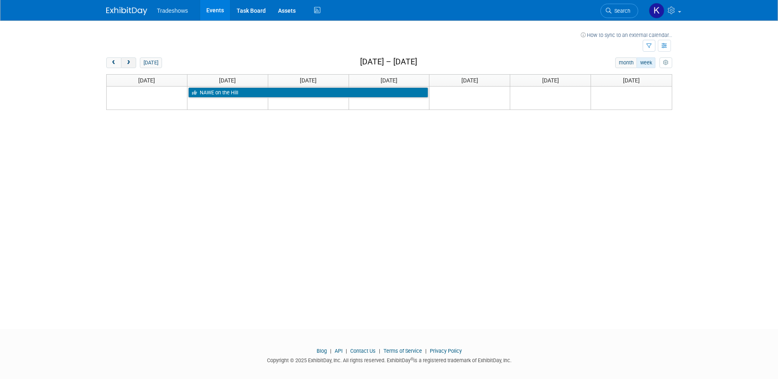
click at [131, 65] on span "next" at bounding box center [128, 62] width 6 height 5
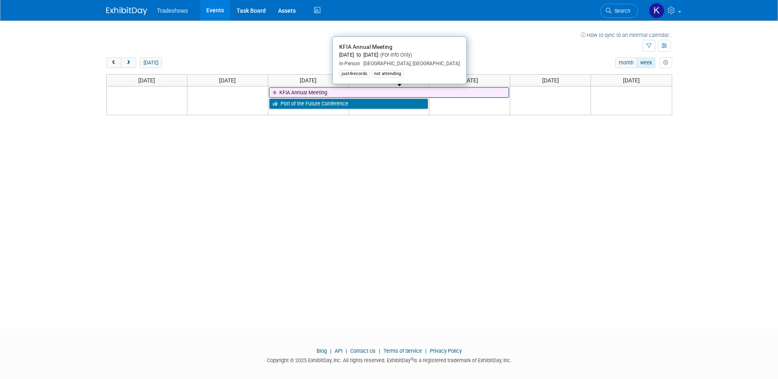
click at [327, 96] on link "KFIA Annual Meeting" at bounding box center [389, 92] width 240 height 11
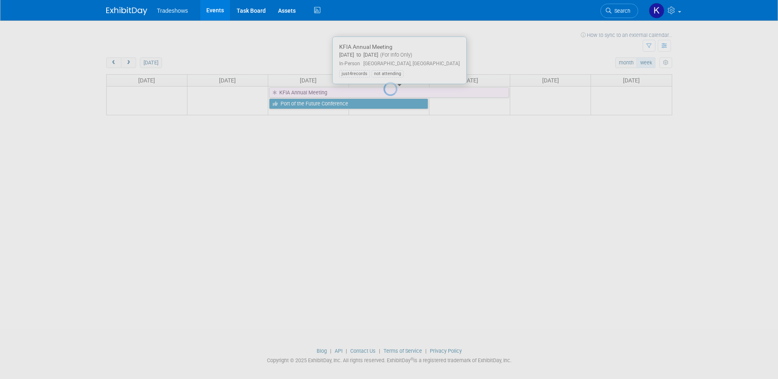
click at [383, 96] on div at bounding box center [388, 189] width 11 height 379
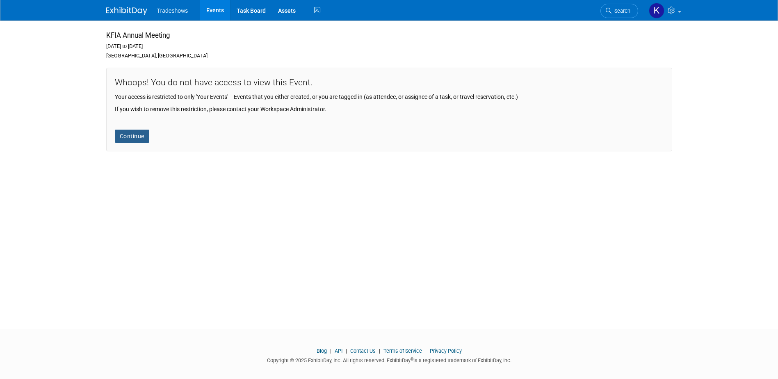
click at [144, 134] on link "Continue" at bounding box center [132, 136] width 34 height 13
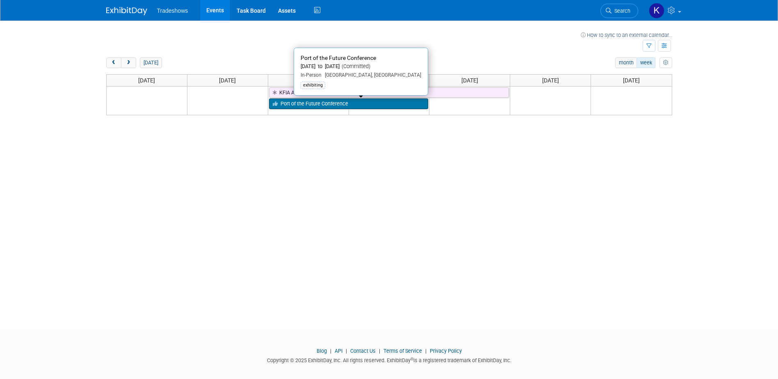
click at [291, 106] on link "Port of the Future Conference" at bounding box center [349, 103] width 160 height 11
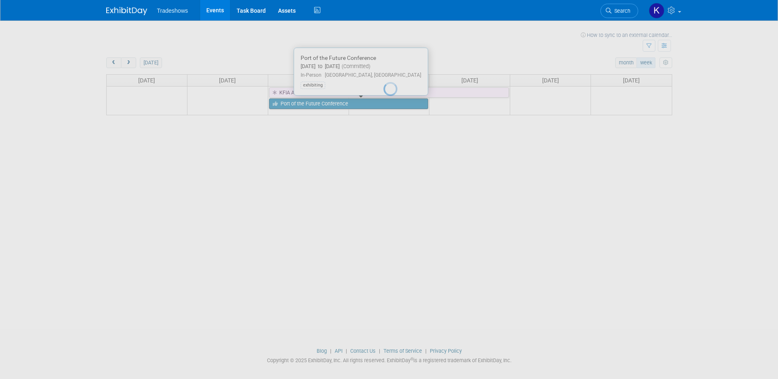
click at [383, 106] on div at bounding box center [388, 189] width 11 height 379
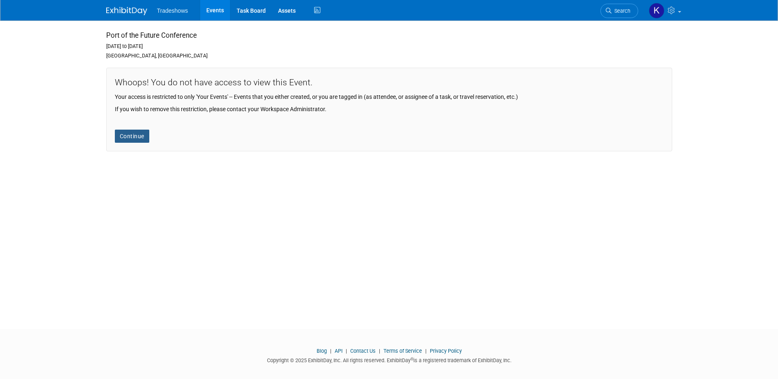
click at [142, 134] on link "Continue" at bounding box center [132, 136] width 34 height 13
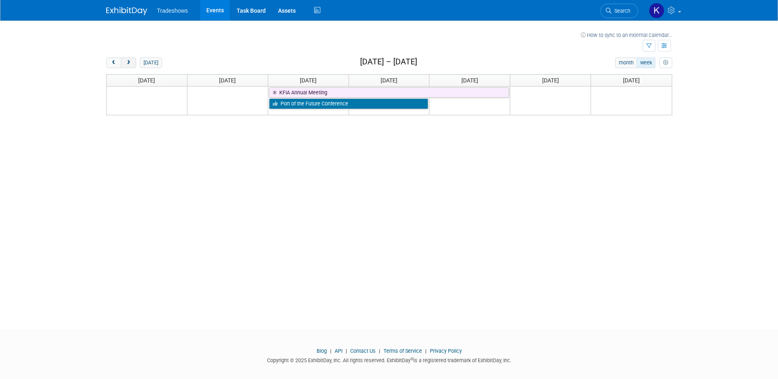
click at [129, 66] on button "next" at bounding box center [128, 62] width 15 height 11
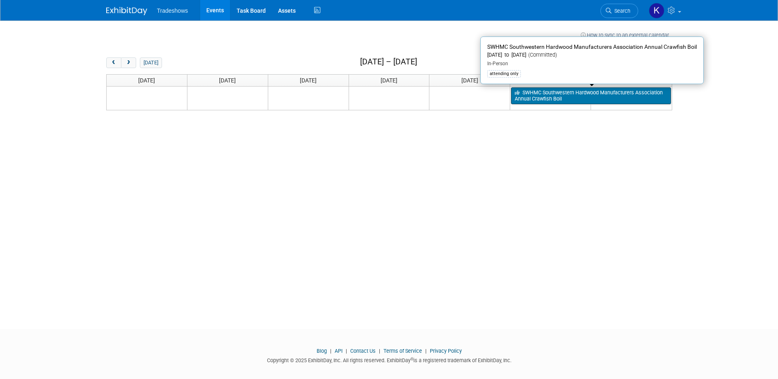
click at [538, 97] on link "SWHMC Southwestern Hardwood Manufacturers Association Annual Crawfish Boil" at bounding box center [591, 95] width 160 height 17
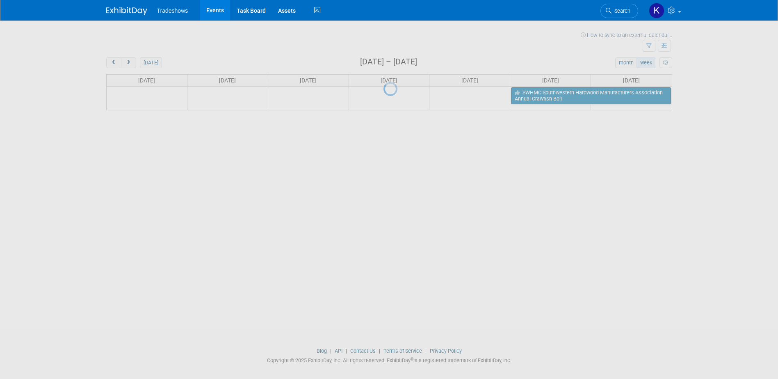
click at [395, 97] on div at bounding box center [388, 189] width 11 height 379
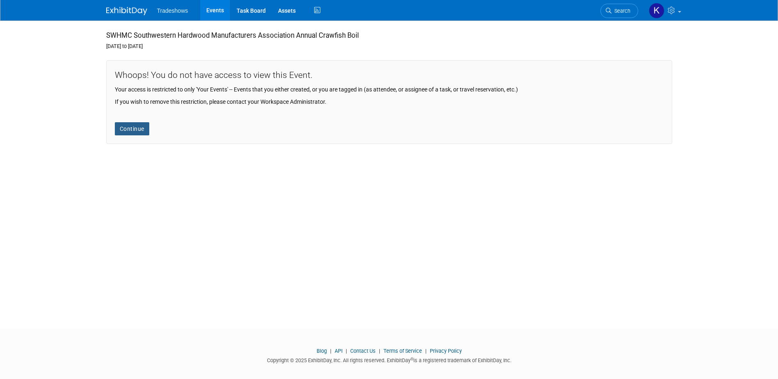
click at [125, 132] on link "Continue" at bounding box center [132, 128] width 34 height 13
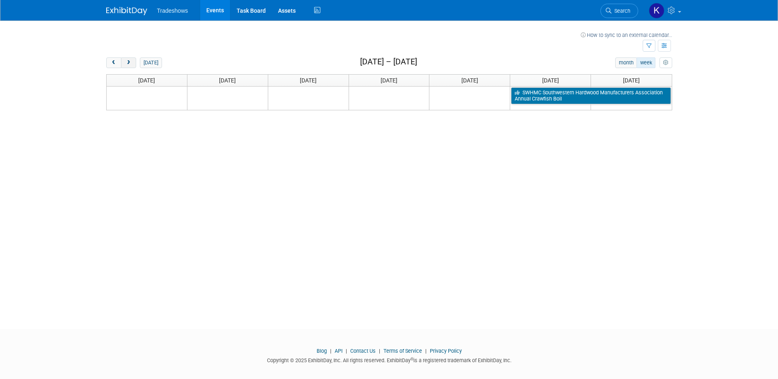
click at [126, 66] on button "next" at bounding box center [128, 62] width 15 height 11
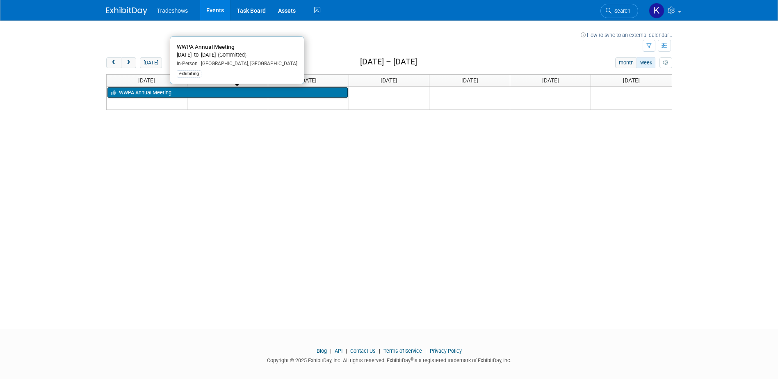
click at [219, 96] on link "WWPA Annual Meeting" at bounding box center [227, 92] width 240 height 11
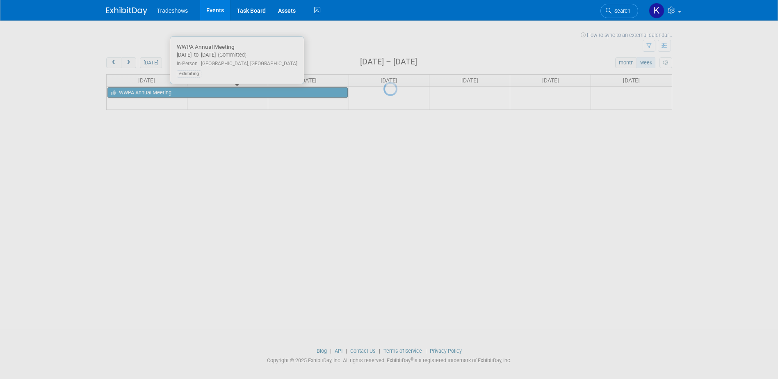
click at [383, 96] on div at bounding box center [388, 189] width 11 height 379
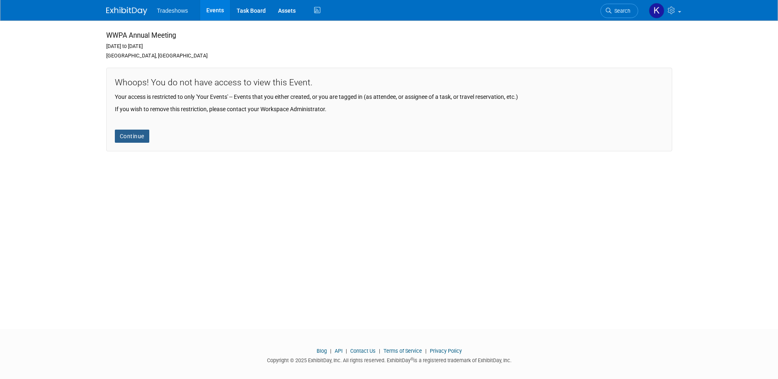
click at [139, 135] on link "Continue" at bounding box center [132, 136] width 34 height 13
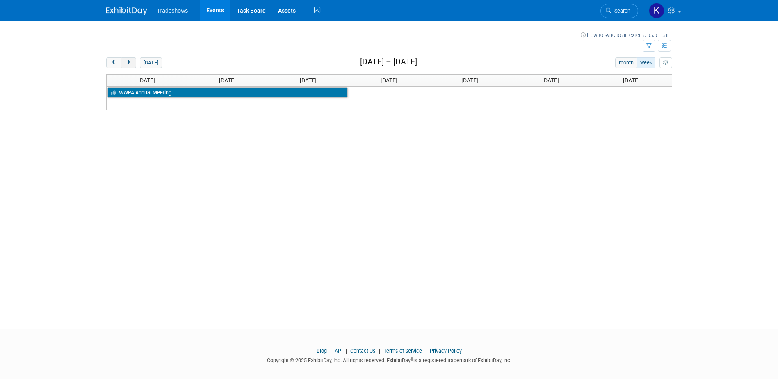
click at [131, 65] on span "next" at bounding box center [128, 62] width 6 height 5
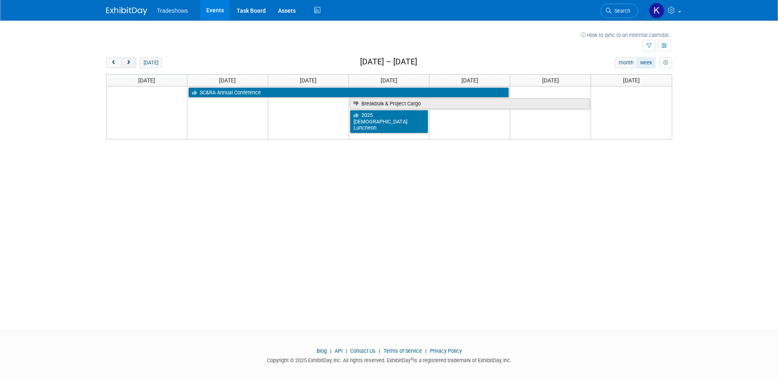
click at [131, 65] on span "next" at bounding box center [128, 62] width 6 height 5
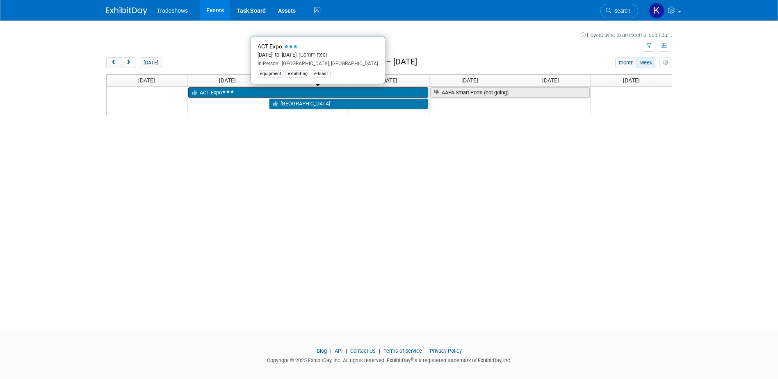
click at [291, 97] on link "ACT Expo" at bounding box center [308, 92] width 240 height 11
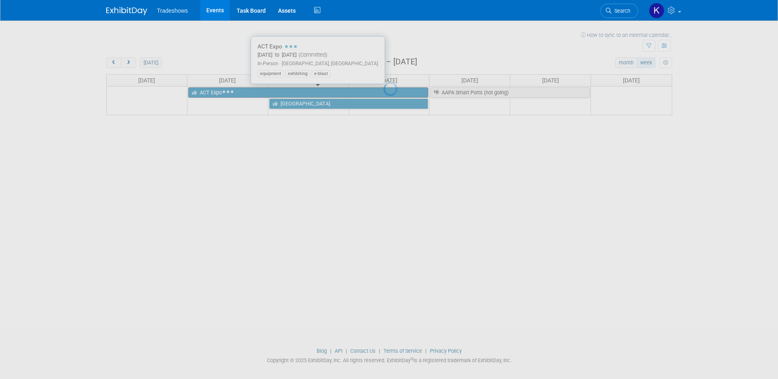
click at [383, 97] on div at bounding box center [388, 189] width 11 height 379
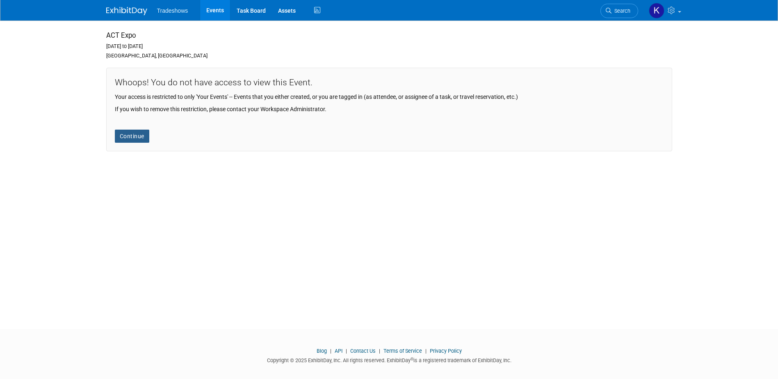
click at [144, 139] on link "Continue" at bounding box center [132, 136] width 34 height 13
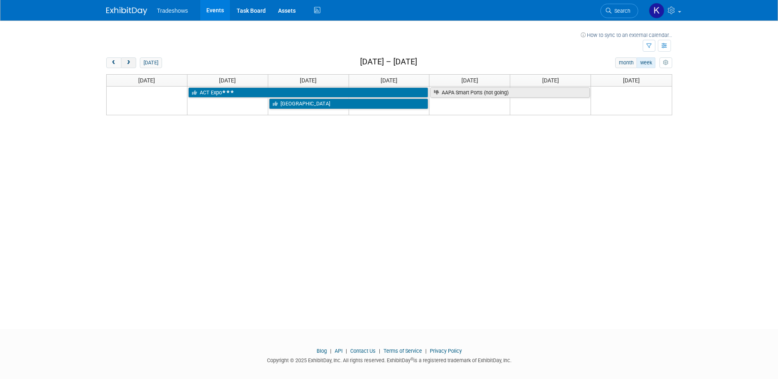
click at [128, 67] on button "next" at bounding box center [128, 62] width 15 height 11
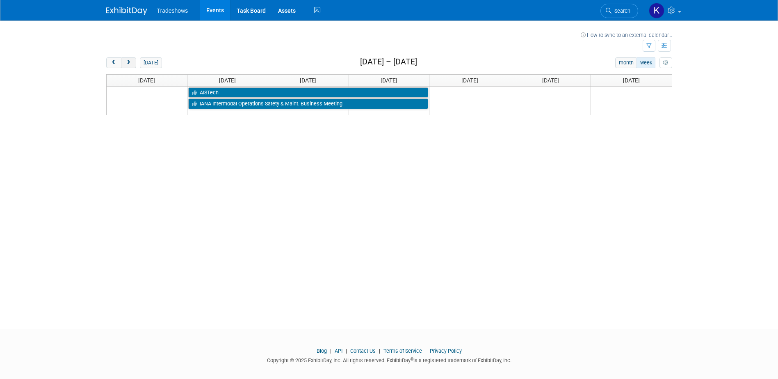
click at [128, 64] on span "next" at bounding box center [128, 62] width 6 height 5
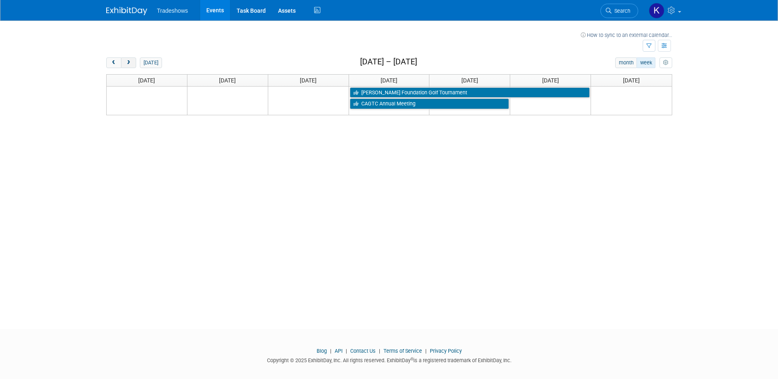
click at [128, 64] on span "next" at bounding box center [128, 62] width 6 height 5
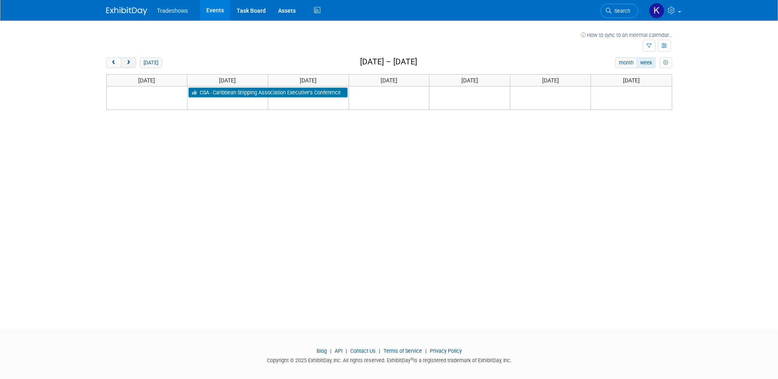
click at [128, 64] on span "next" at bounding box center [128, 62] width 6 height 5
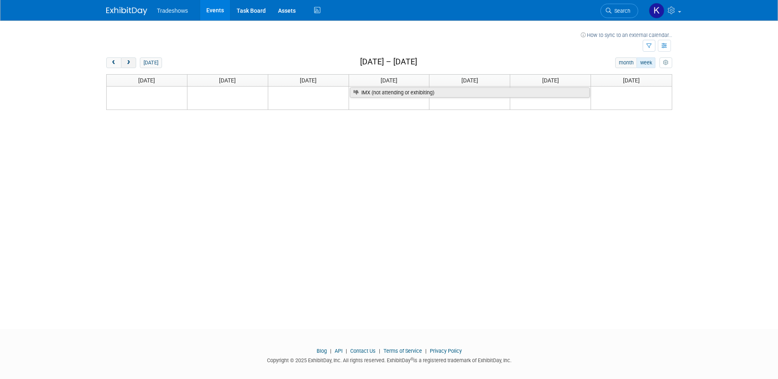
click at [128, 64] on span "next" at bounding box center [128, 62] width 6 height 5
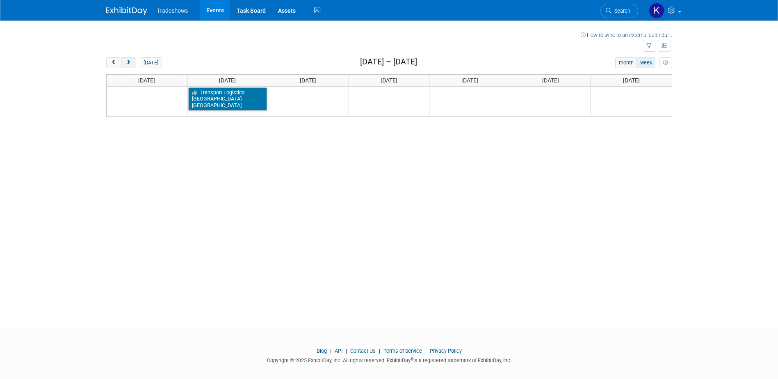
click at [128, 64] on span "next" at bounding box center [128, 62] width 6 height 5
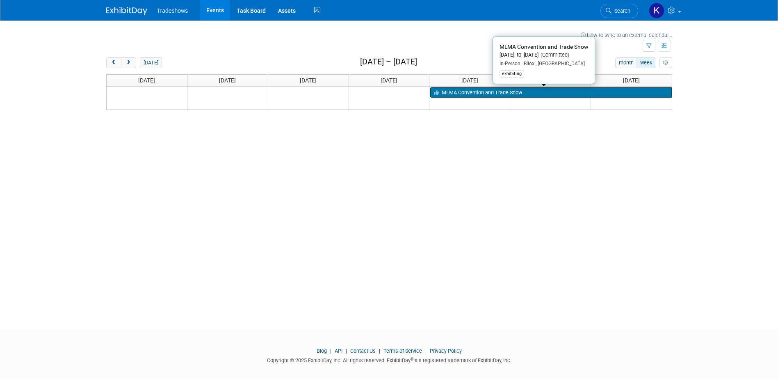
click at [514, 95] on link "MLMA Convention and Trade Show" at bounding box center [550, 92] width 241 height 11
click at [0, 0] on div at bounding box center [0, 0] width 0 height 0
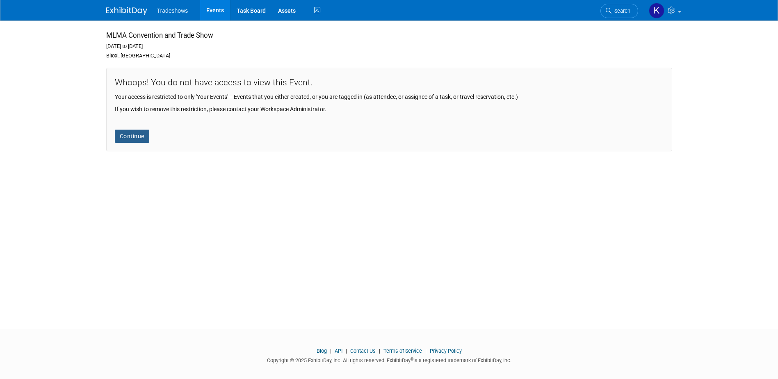
click at [148, 139] on link "Continue" at bounding box center [132, 136] width 34 height 13
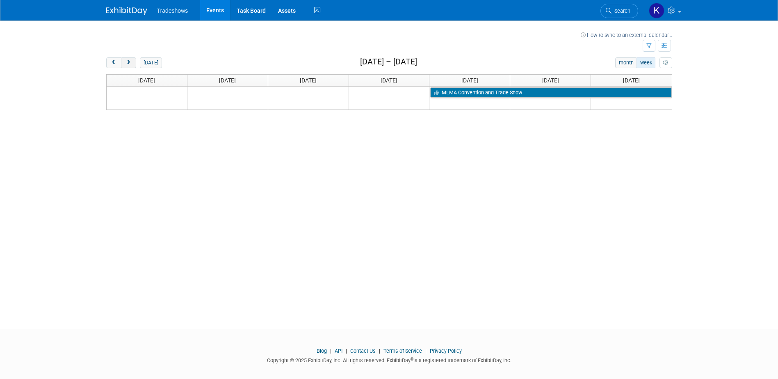
click at [124, 66] on button "next" at bounding box center [128, 62] width 15 height 11
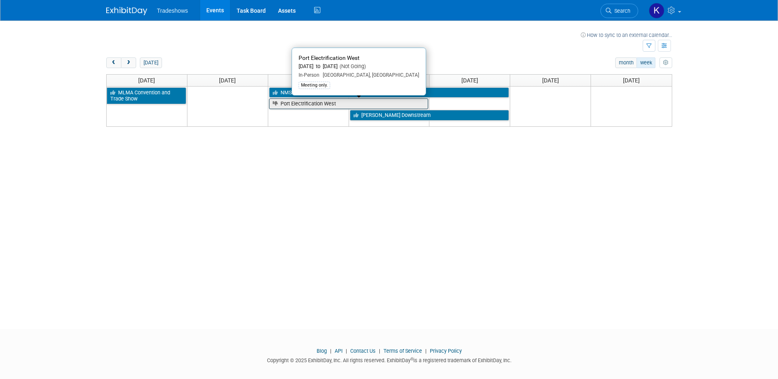
click at [304, 107] on link "Port Electrification West" at bounding box center [349, 103] width 160 height 11
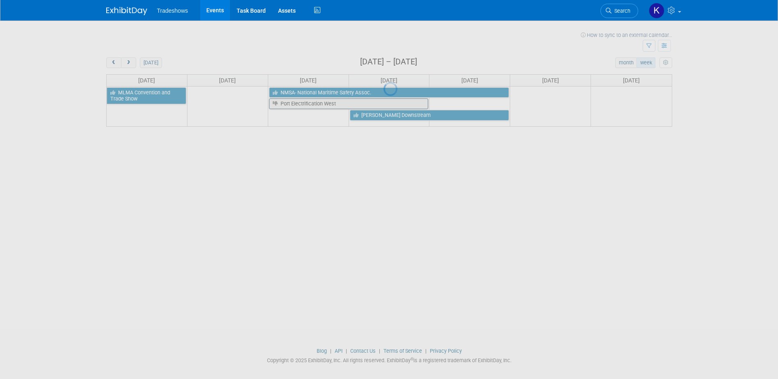
click at [383, 107] on div at bounding box center [388, 189] width 11 height 379
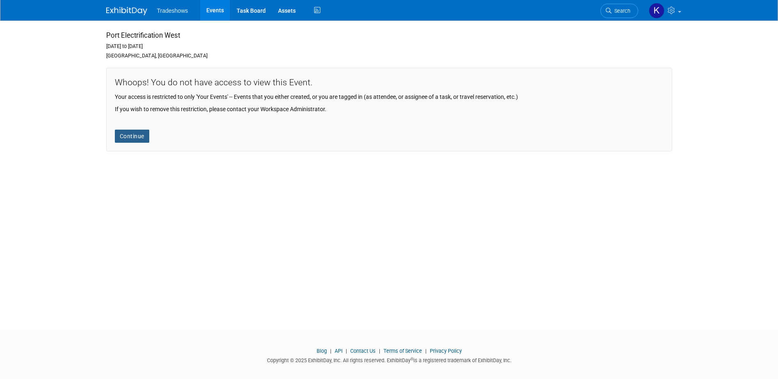
click at [136, 139] on link "Continue" at bounding box center [132, 136] width 34 height 13
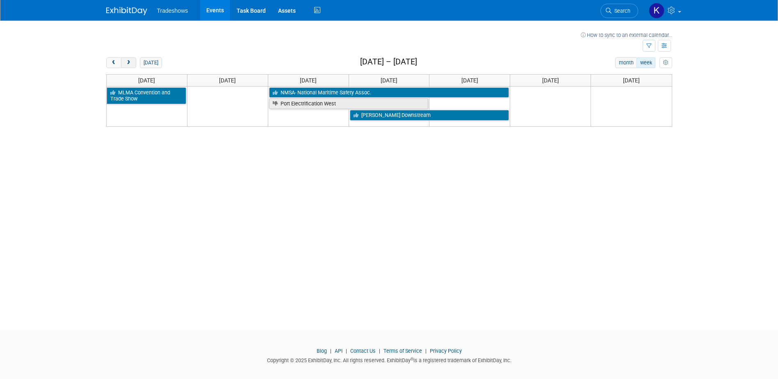
click at [126, 61] on span "next" at bounding box center [128, 62] width 6 height 5
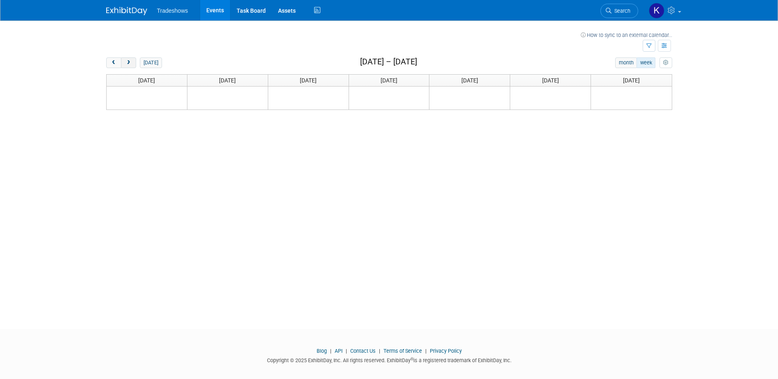
click at [126, 61] on span "next" at bounding box center [128, 62] width 6 height 5
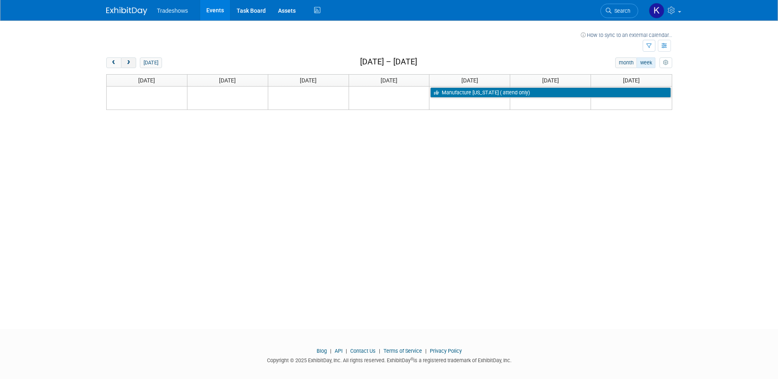
click at [126, 61] on span "next" at bounding box center [128, 62] width 6 height 5
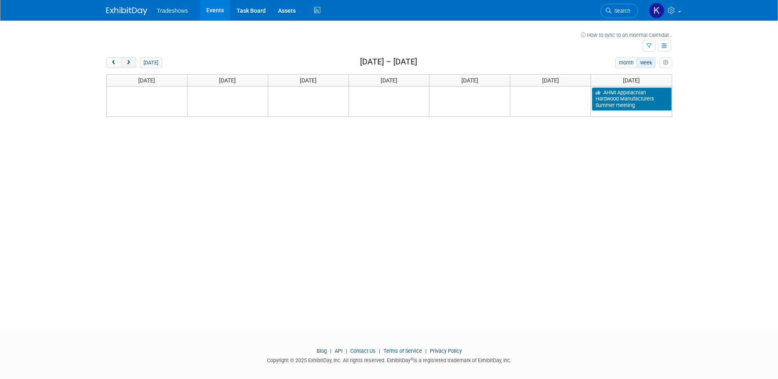
click at [126, 61] on span "next" at bounding box center [128, 62] width 6 height 5
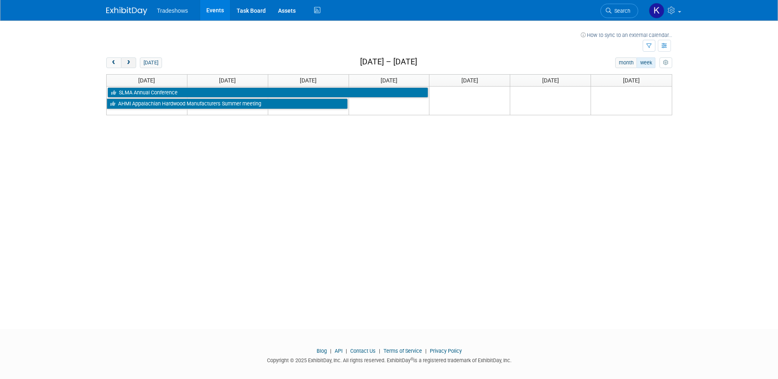
click at [126, 61] on span "next" at bounding box center [128, 62] width 6 height 5
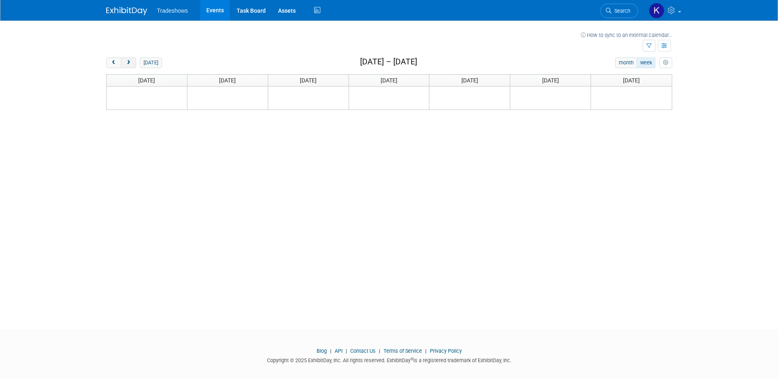
click at [126, 61] on span "next" at bounding box center [128, 62] width 6 height 5
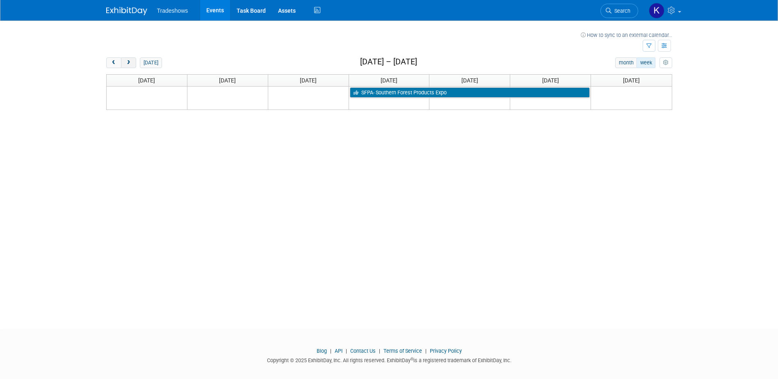
click at [126, 61] on span "next" at bounding box center [128, 62] width 6 height 5
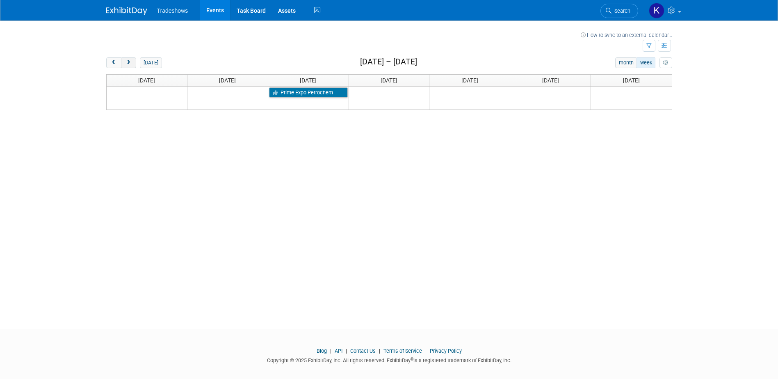
click at [126, 61] on span "next" at bounding box center [128, 62] width 6 height 5
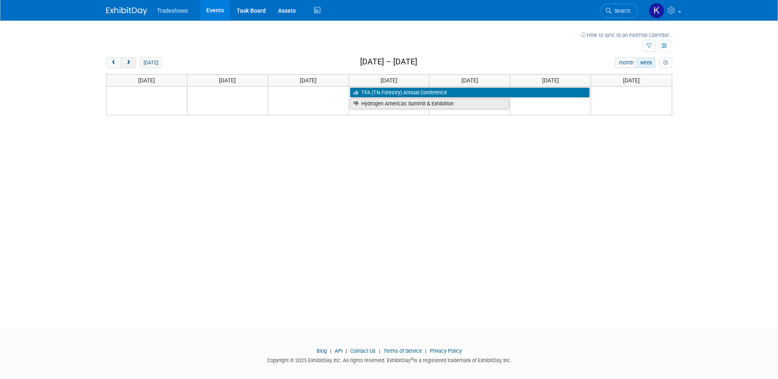
click at [126, 61] on span "next" at bounding box center [128, 62] width 6 height 5
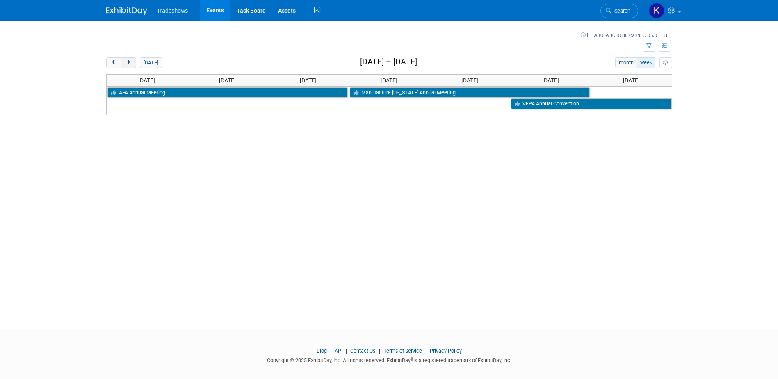
click at [126, 61] on span "next" at bounding box center [128, 62] width 6 height 5
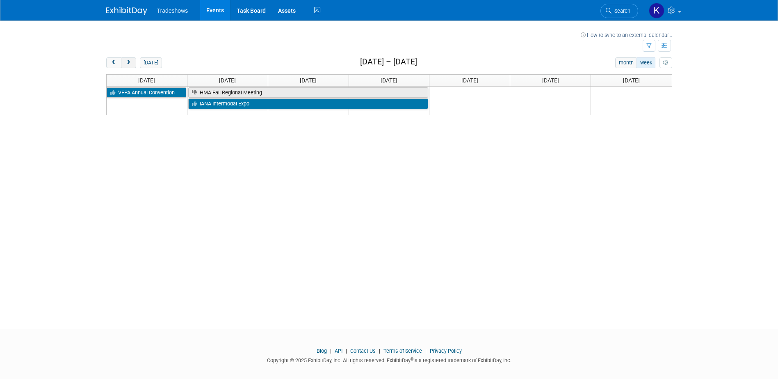
click at [126, 61] on span "next" at bounding box center [128, 62] width 6 height 5
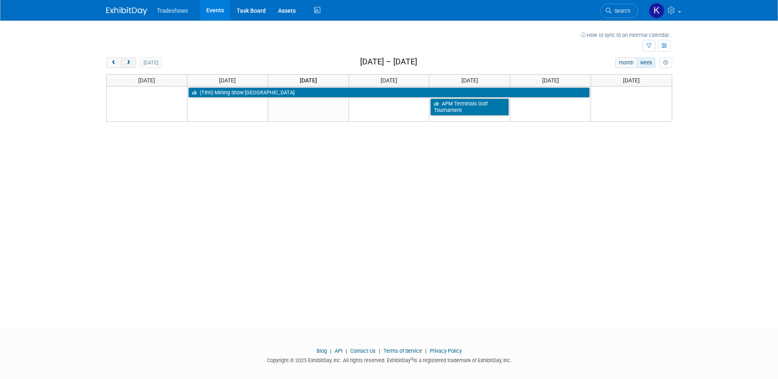
click at [126, 61] on span "next" at bounding box center [128, 62] width 6 height 5
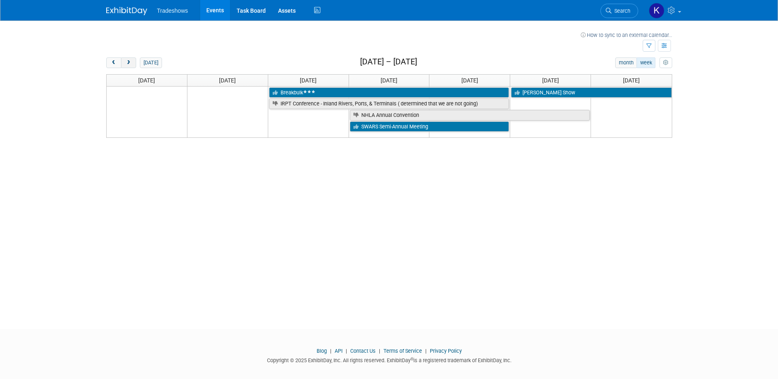
click at [126, 61] on span "next" at bounding box center [128, 62] width 6 height 5
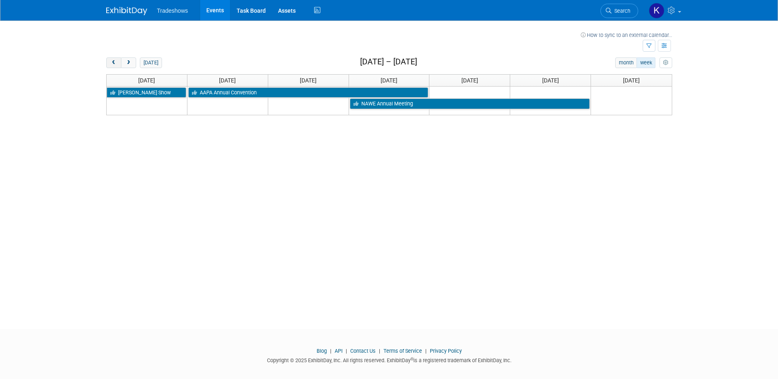
click at [111, 65] on span "prev" at bounding box center [114, 62] width 6 height 5
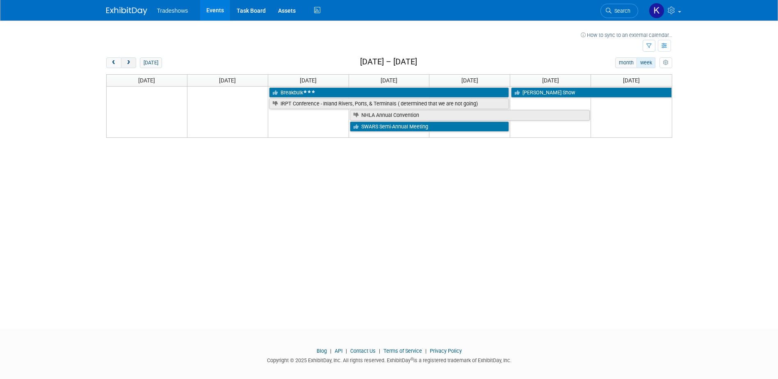
click at [132, 64] on button "next" at bounding box center [128, 62] width 15 height 11
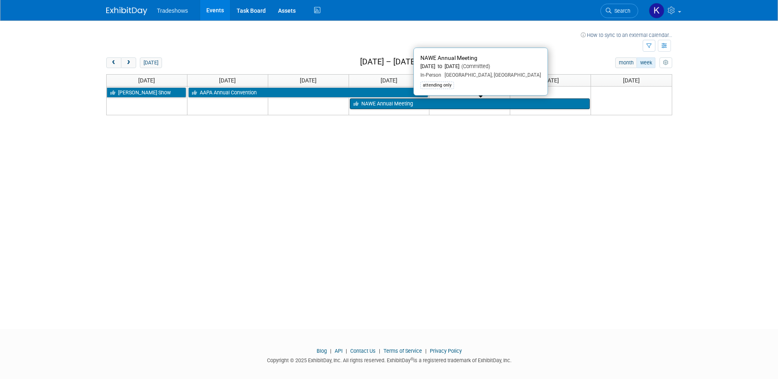
click at [373, 105] on link "NAWE Annual Meeting" at bounding box center [470, 103] width 240 height 11
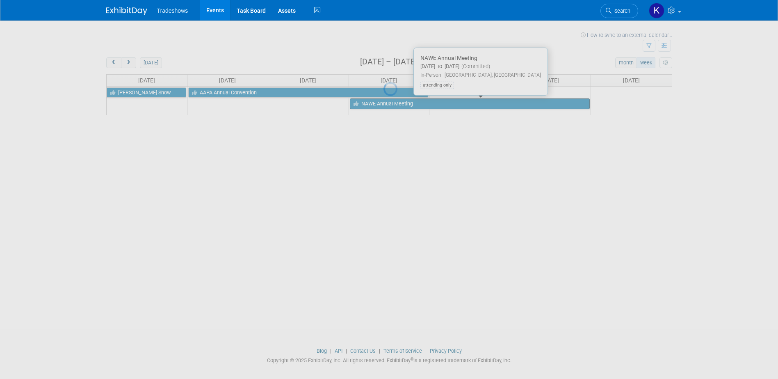
click at [383, 105] on div at bounding box center [388, 189] width 11 height 379
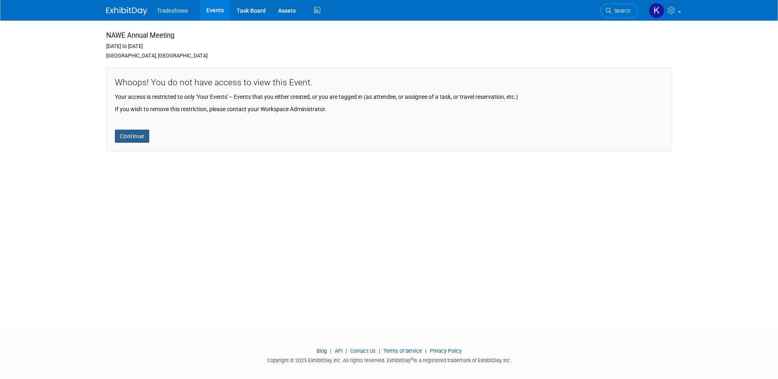
click at [127, 138] on link "Continue" at bounding box center [132, 136] width 34 height 13
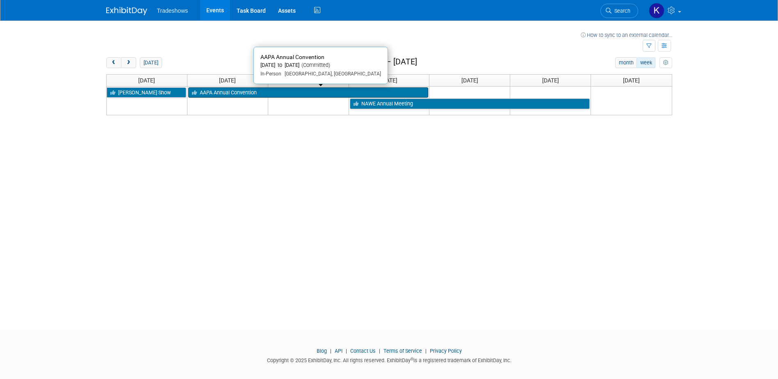
click at [274, 96] on link "AAPA Annual Convention" at bounding box center [308, 92] width 240 height 11
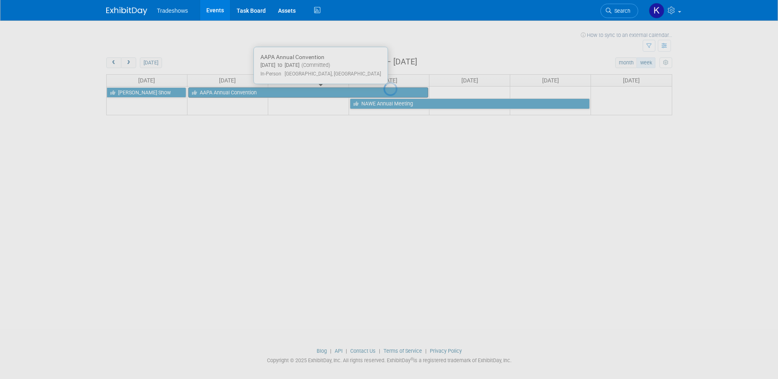
click at [383, 96] on div at bounding box center [388, 189] width 11 height 379
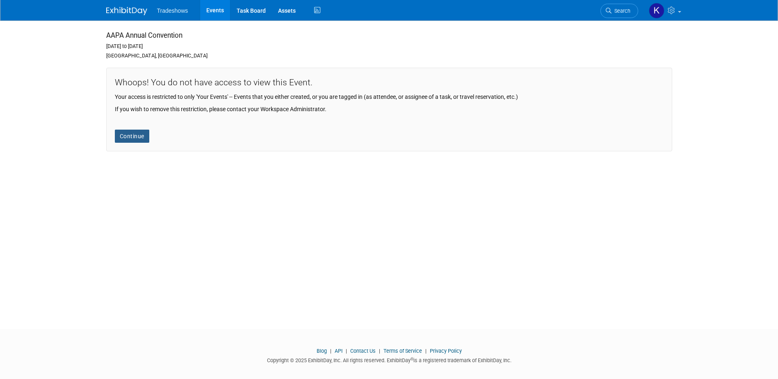
click at [142, 141] on link "Continue" at bounding box center [132, 136] width 34 height 13
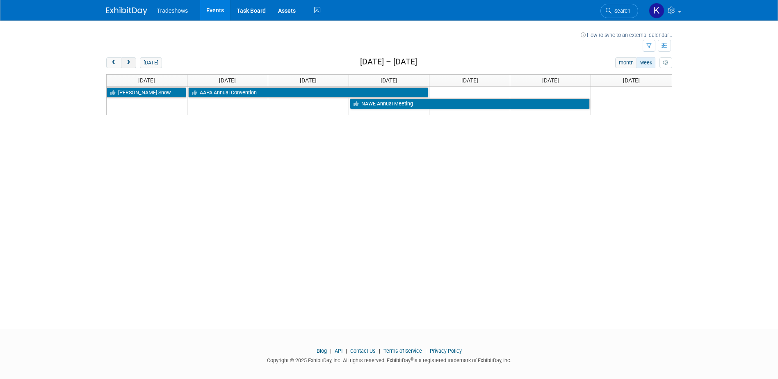
click at [130, 66] on button "next" at bounding box center [128, 62] width 15 height 11
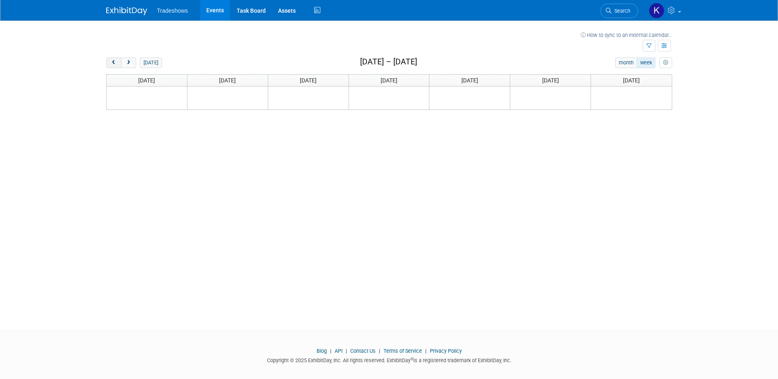
click at [117, 65] on button "prev" at bounding box center [113, 62] width 15 height 11
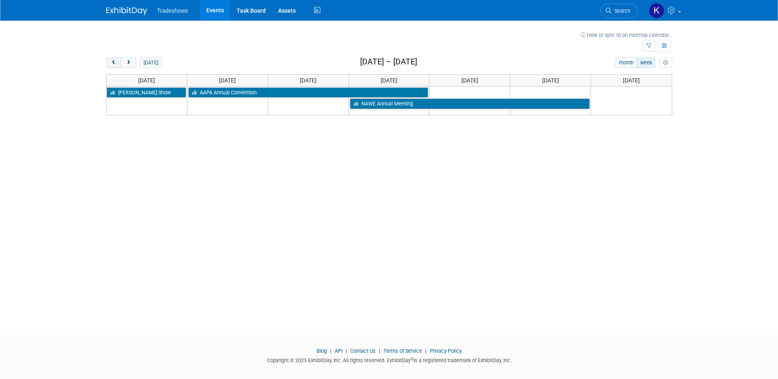
click at [117, 65] on button "prev" at bounding box center [113, 62] width 15 height 11
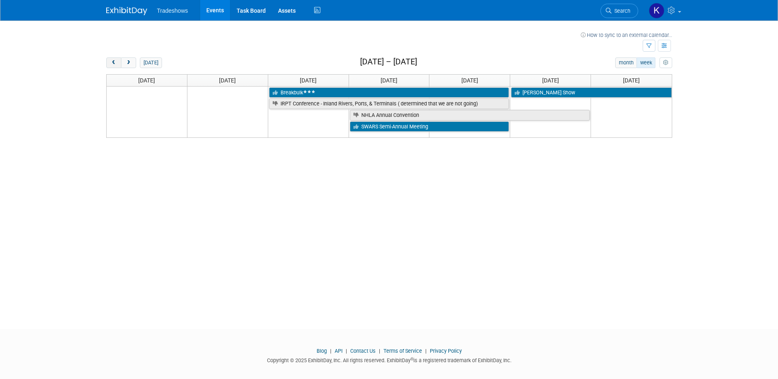
click at [117, 65] on button "prev" at bounding box center [113, 62] width 15 height 11
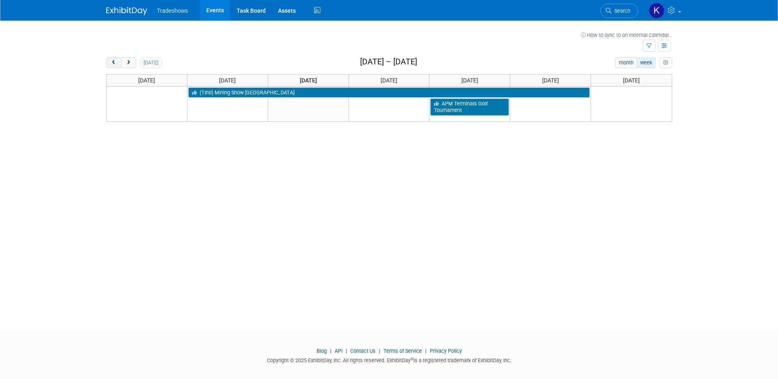
click at [117, 65] on button "prev" at bounding box center [113, 62] width 15 height 11
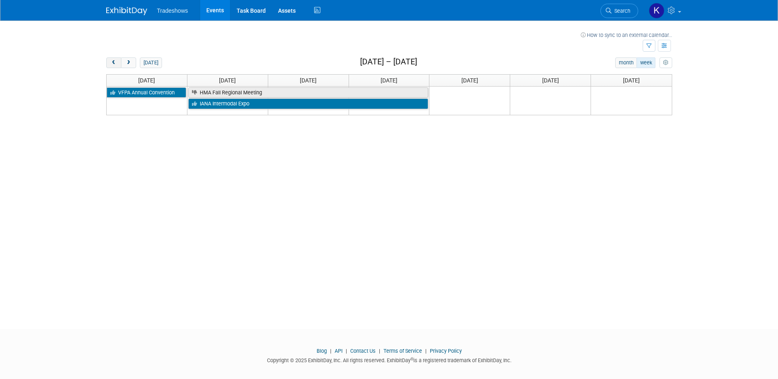
click at [117, 65] on button "prev" at bounding box center [113, 62] width 15 height 11
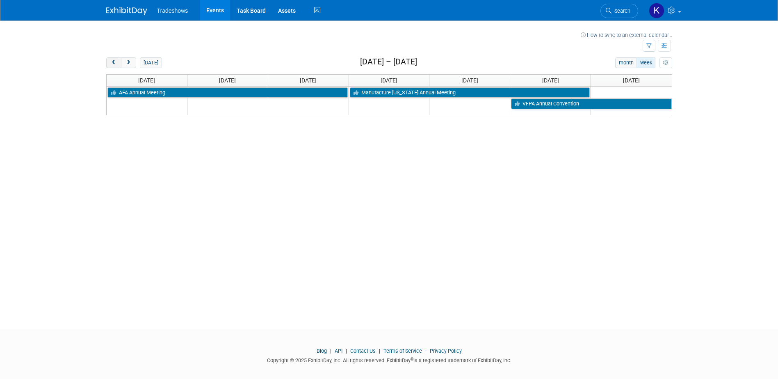
click at [117, 65] on button "prev" at bounding box center [113, 62] width 15 height 11
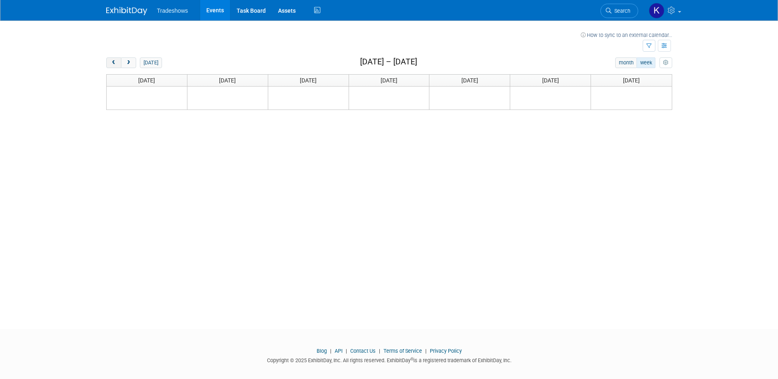
click at [117, 65] on button "prev" at bounding box center [113, 62] width 15 height 11
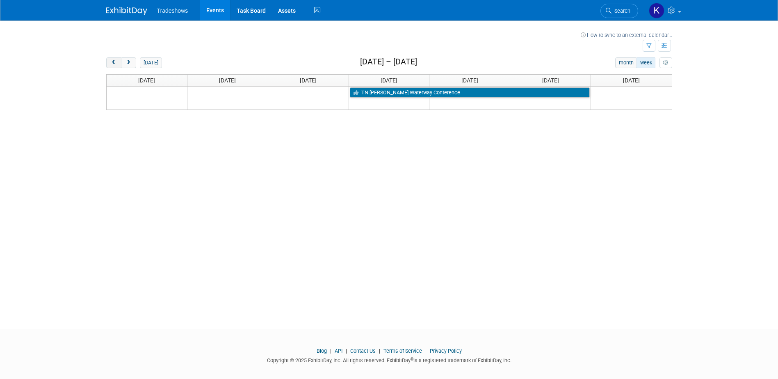
click at [117, 65] on button "prev" at bounding box center [113, 62] width 15 height 11
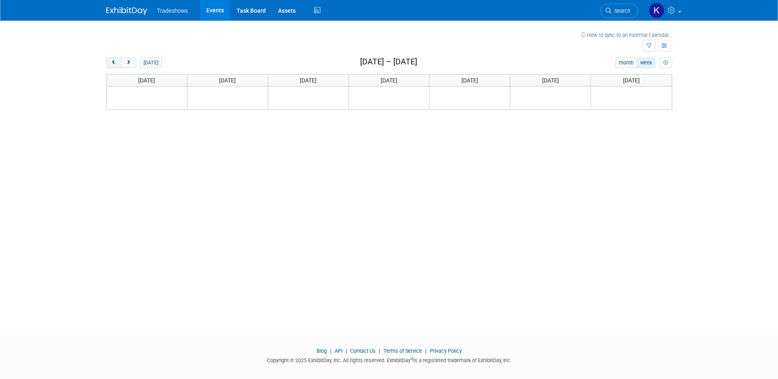
click at [117, 65] on button "prev" at bounding box center [113, 62] width 15 height 11
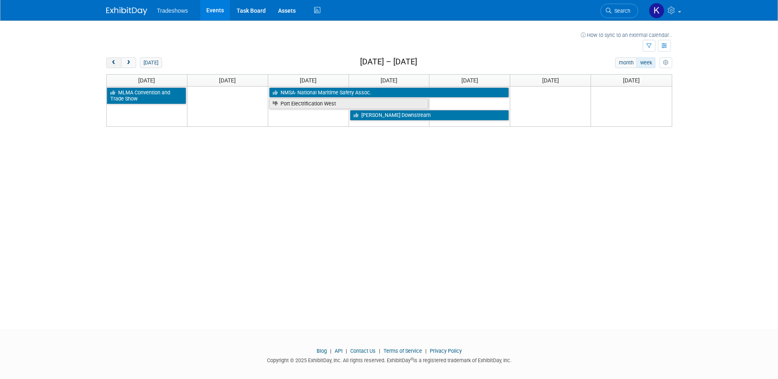
click at [117, 65] on button "prev" at bounding box center [113, 62] width 15 height 11
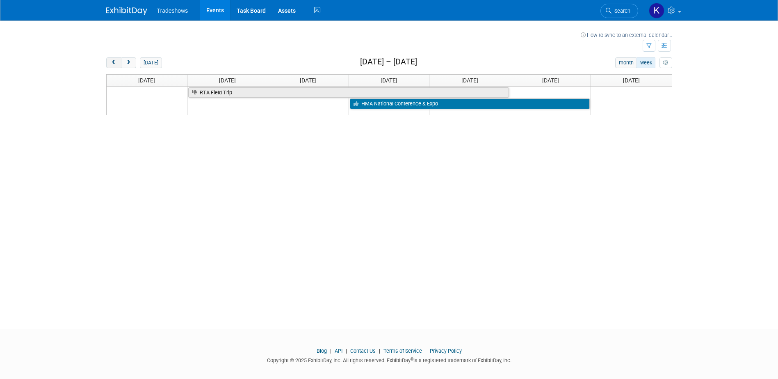
click at [117, 65] on button "prev" at bounding box center [113, 62] width 15 height 11
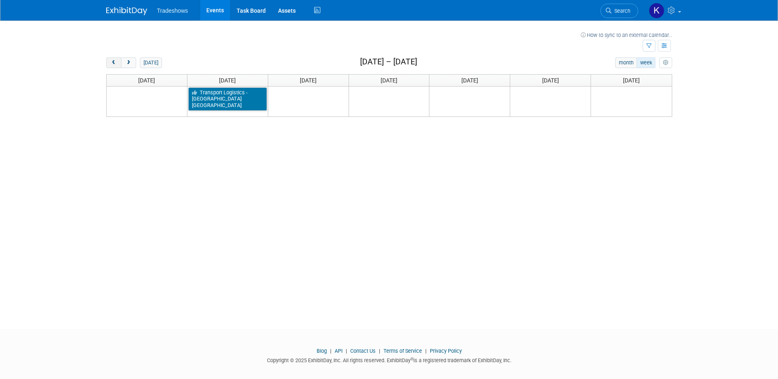
click at [117, 65] on button "prev" at bounding box center [113, 62] width 15 height 11
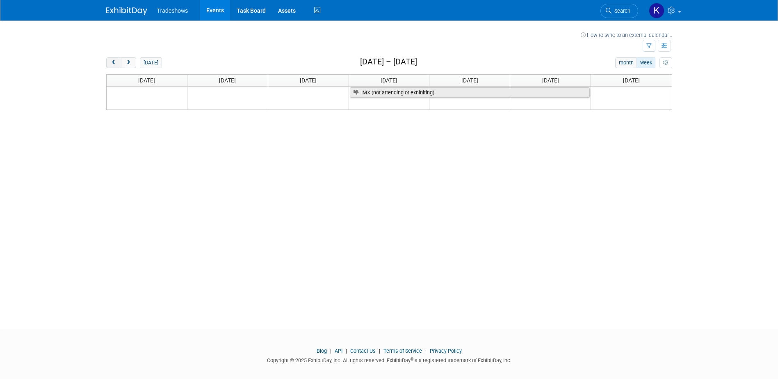
click at [117, 65] on button "prev" at bounding box center [113, 62] width 15 height 11
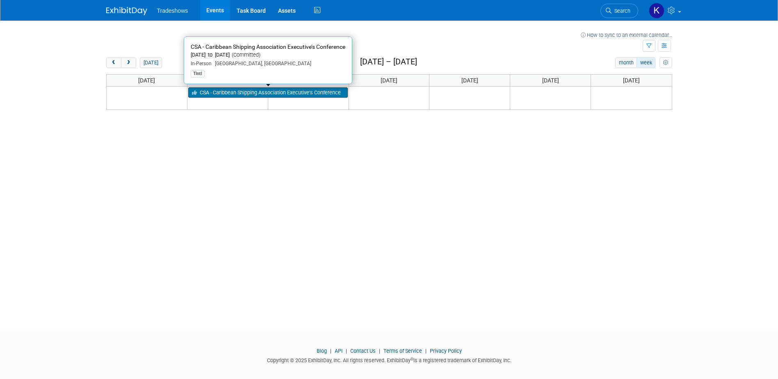
click at [214, 94] on link "CSA - Caribbean Shipping Association Executive’s Conference" at bounding box center [268, 92] width 160 height 11
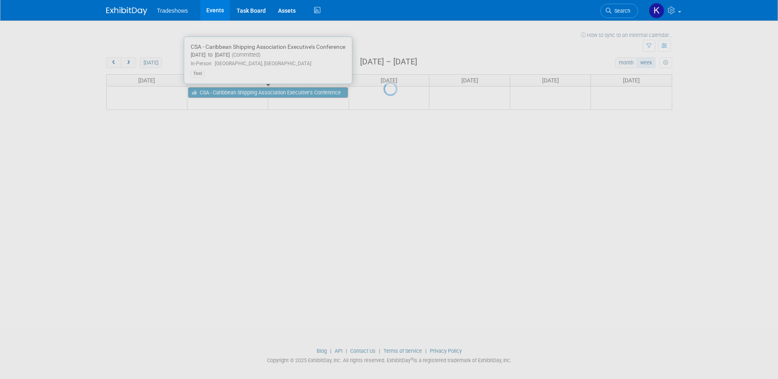
click at [383, 94] on div at bounding box center [388, 189] width 11 height 379
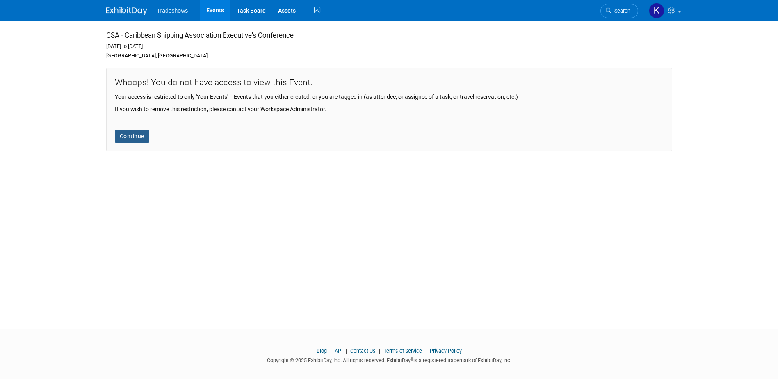
click at [137, 142] on link "Continue" at bounding box center [132, 136] width 34 height 13
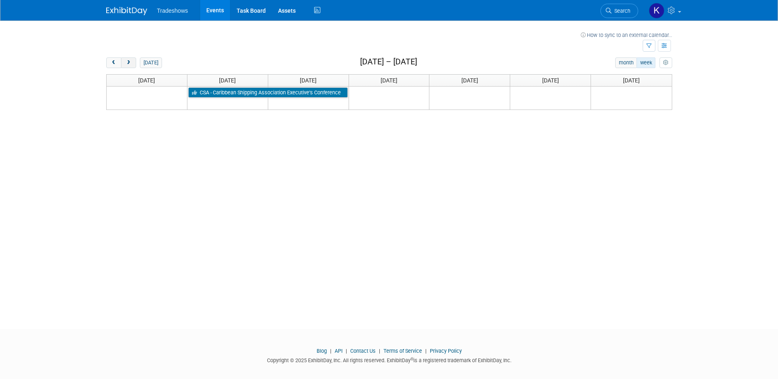
click at [130, 67] on button "next" at bounding box center [128, 62] width 15 height 11
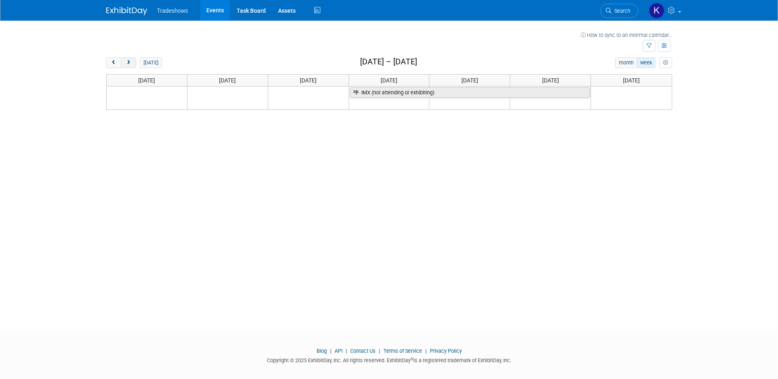
click at [129, 65] on span "next" at bounding box center [128, 62] width 6 height 5
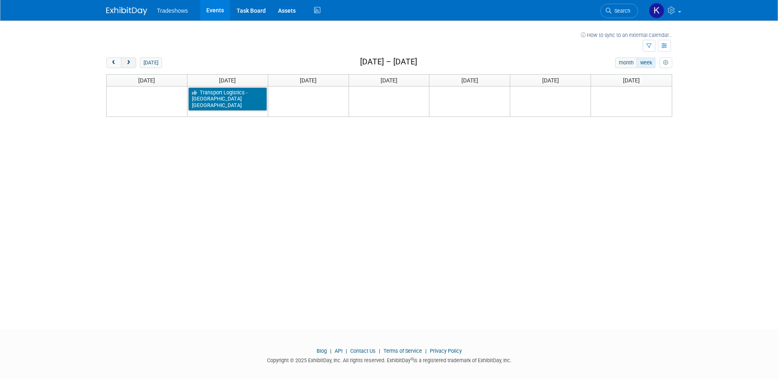
click at [130, 63] on span "next" at bounding box center [128, 62] width 6 height 5
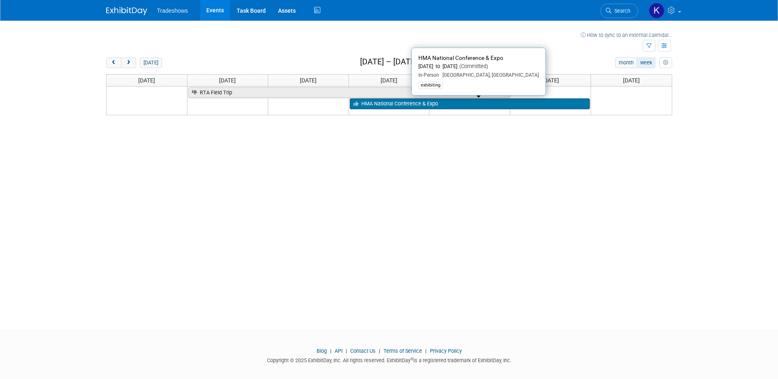
click at [382, 105] on link "HMA National Conference & Expo" at bounding box center [470, 103] width 240 height 11
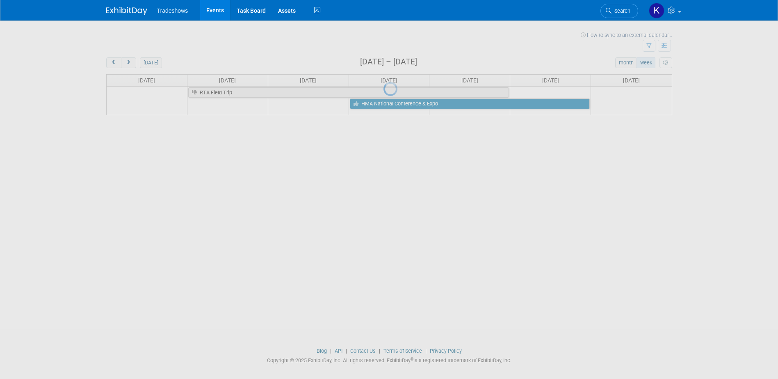
click at [383, 105] on div at bounding box center [388, 189] width 11 height 379
